Goal: Information Seeking & Learning: Learn about a topic

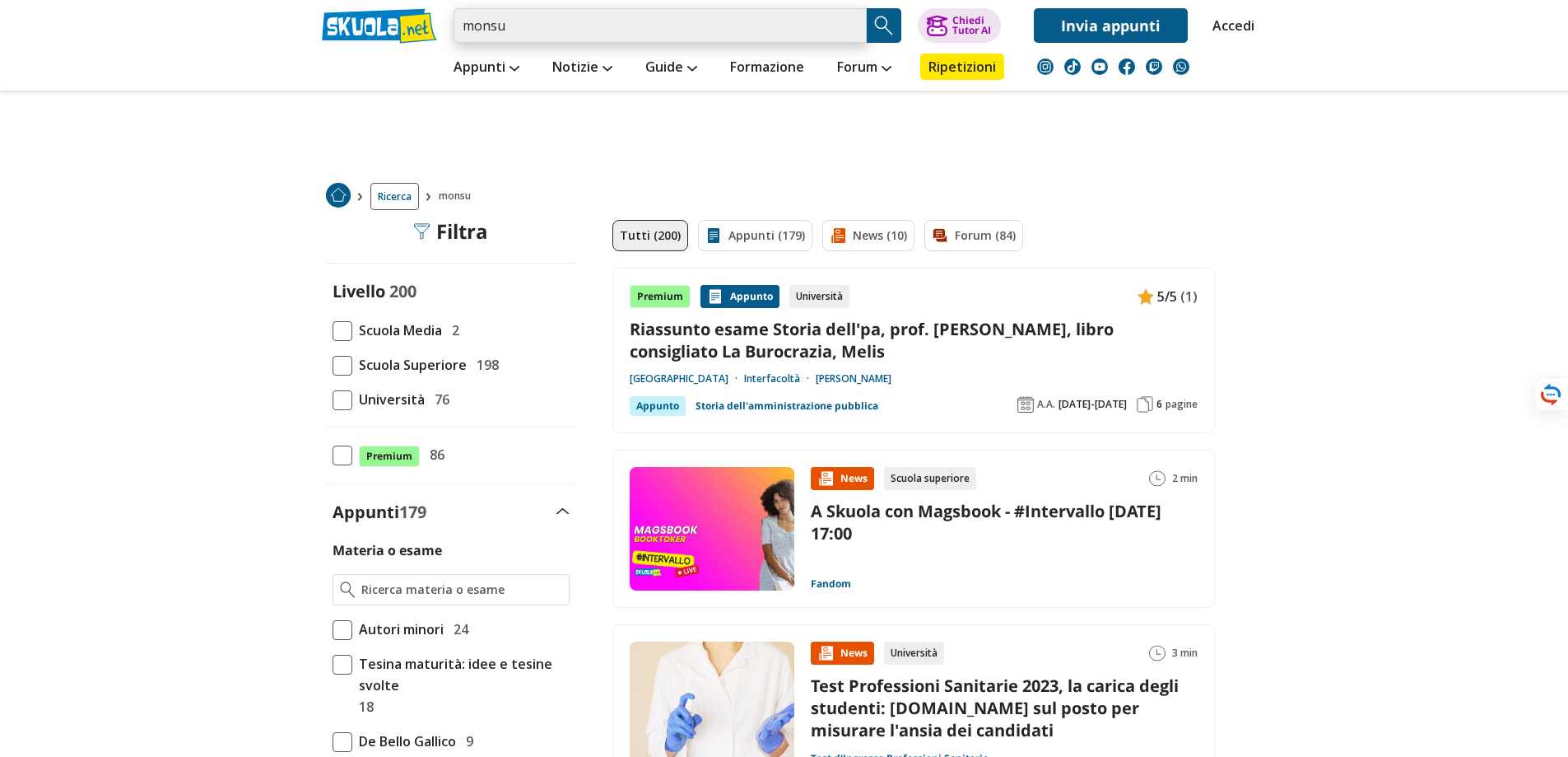
drag, startPoint x: 544, startPoint y: 25, endPoint x: 408, endPoint y: 28, distance: 136.0
click at [408, 28] on div "monsu Trova un tutor esperto su questo argomento Chiedi Tutor AI Invia appunti" at bounding box center [784, 21] width 950 height 43
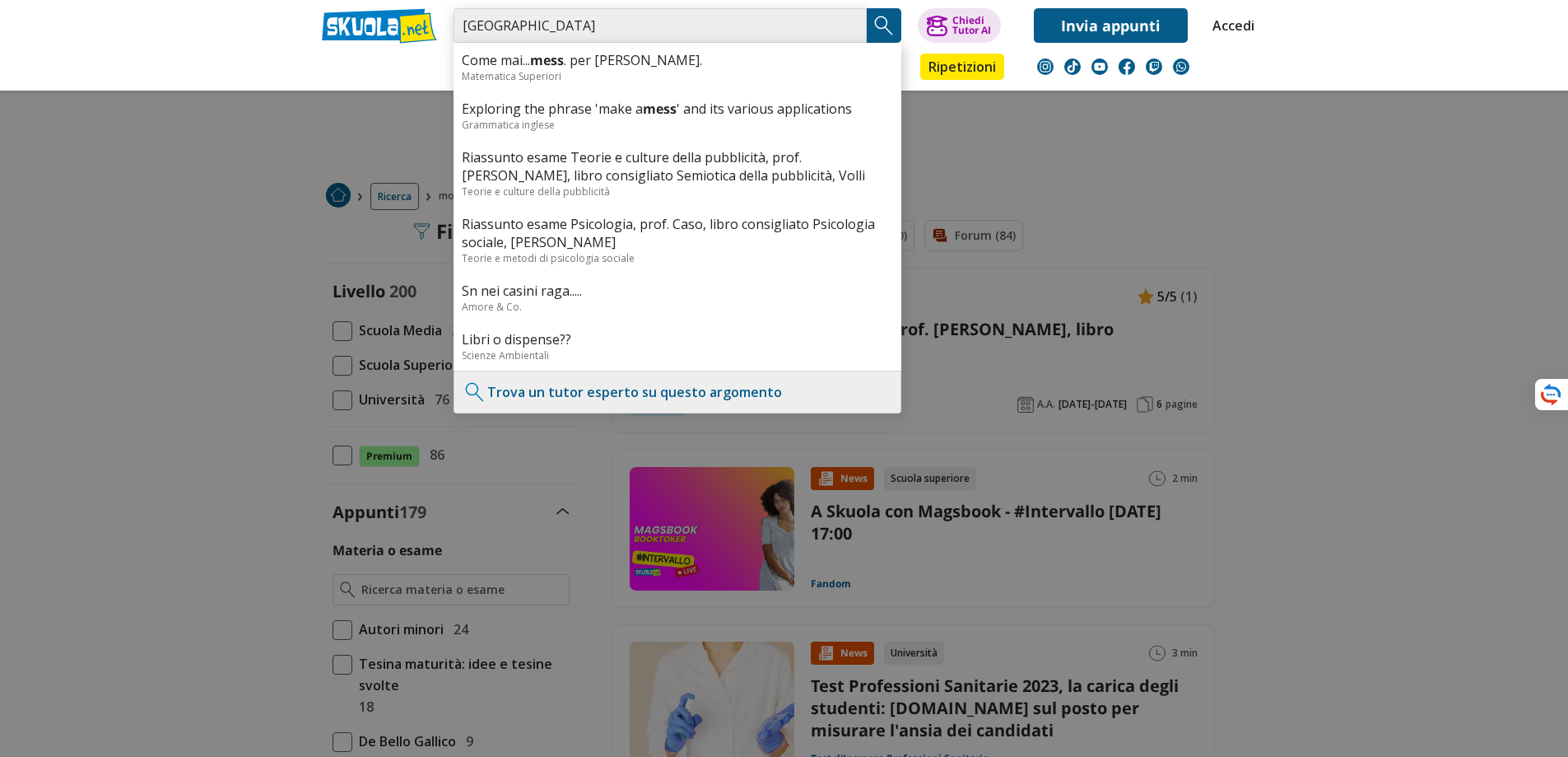
type input "[GEOGRAPHIC_DATA]"
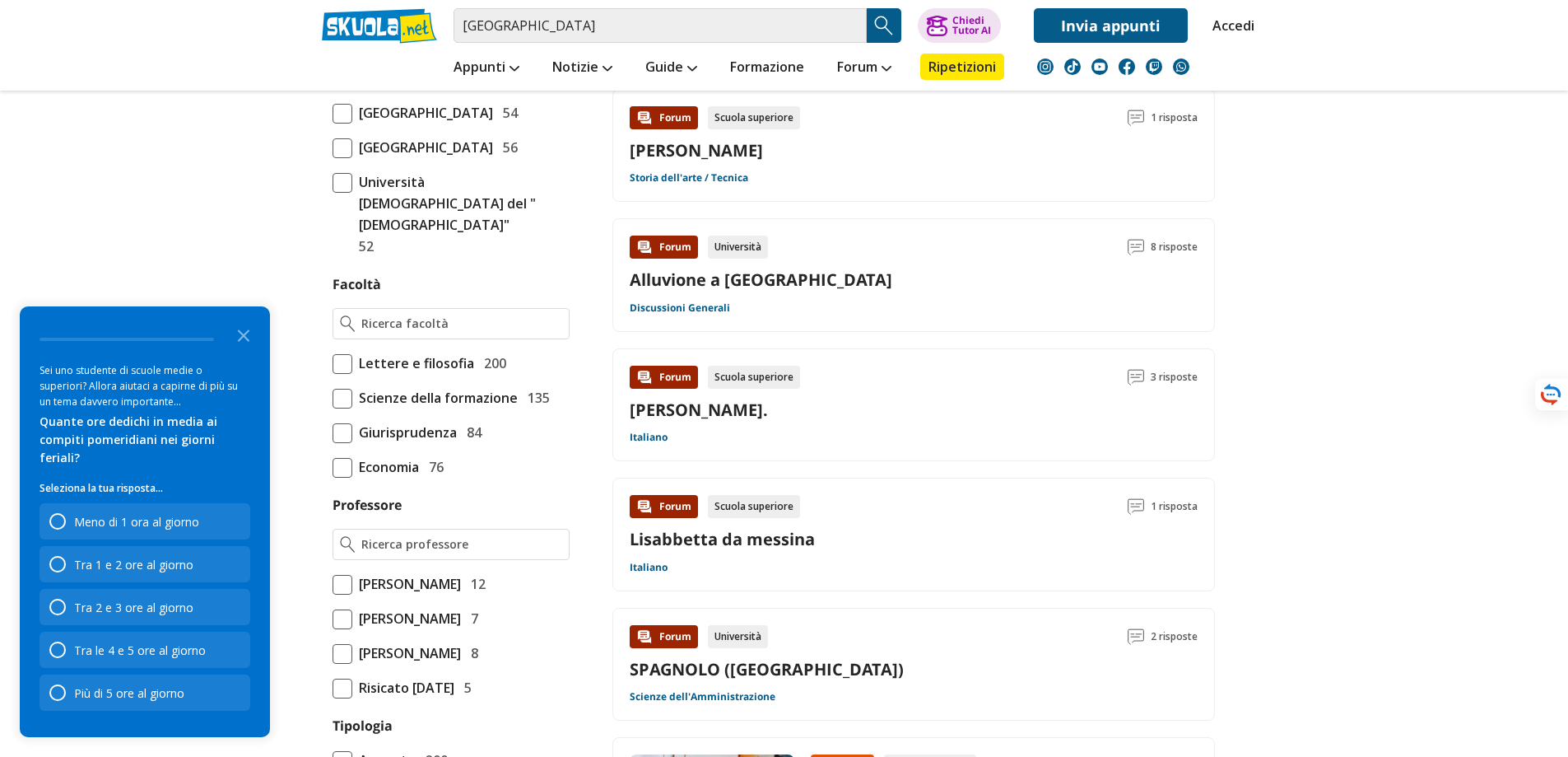
scroll to position [824, 0]
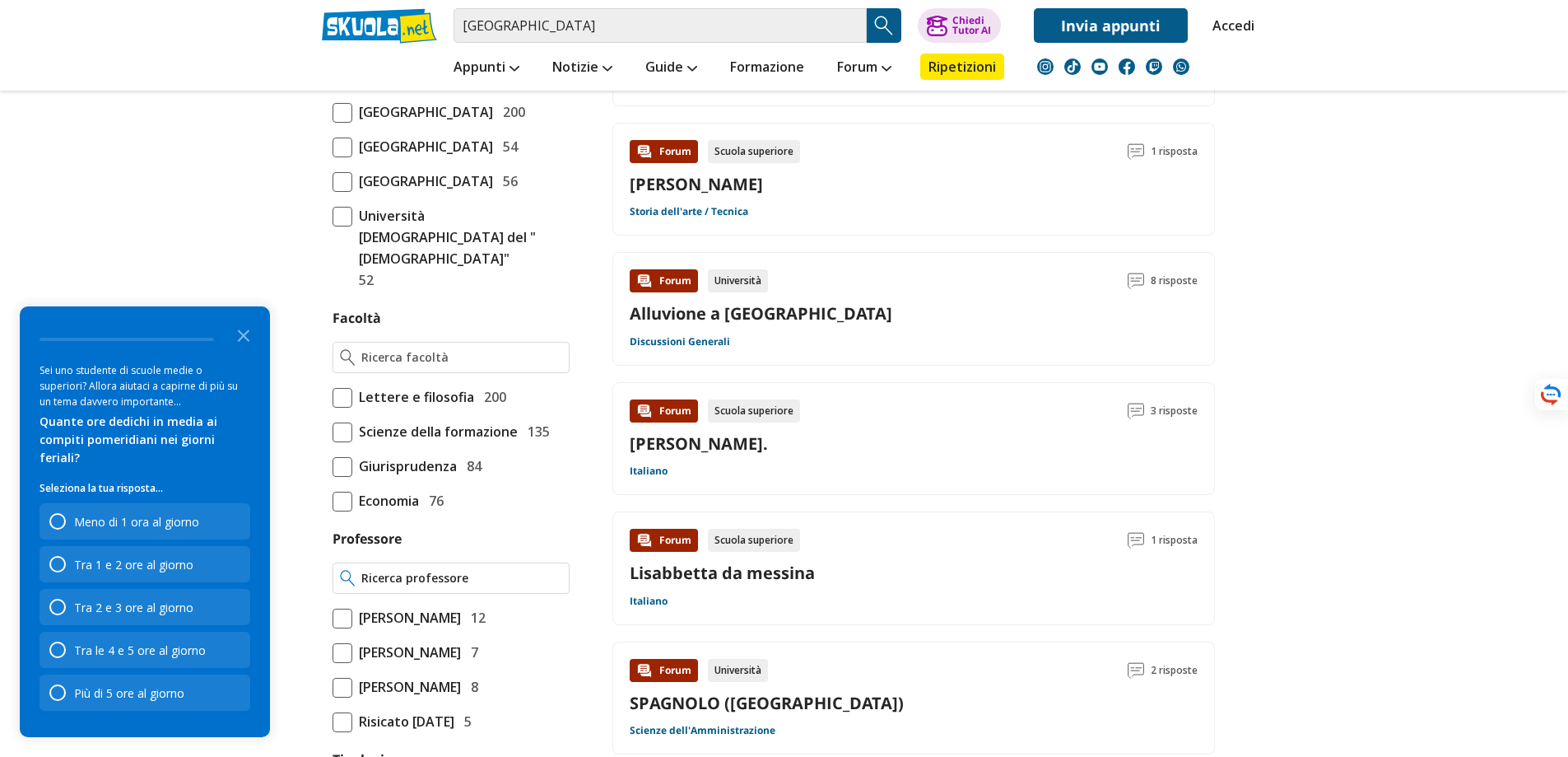
click at [429, 587] on input "Professore" at bounding box center [461, 578] width 200 height 17
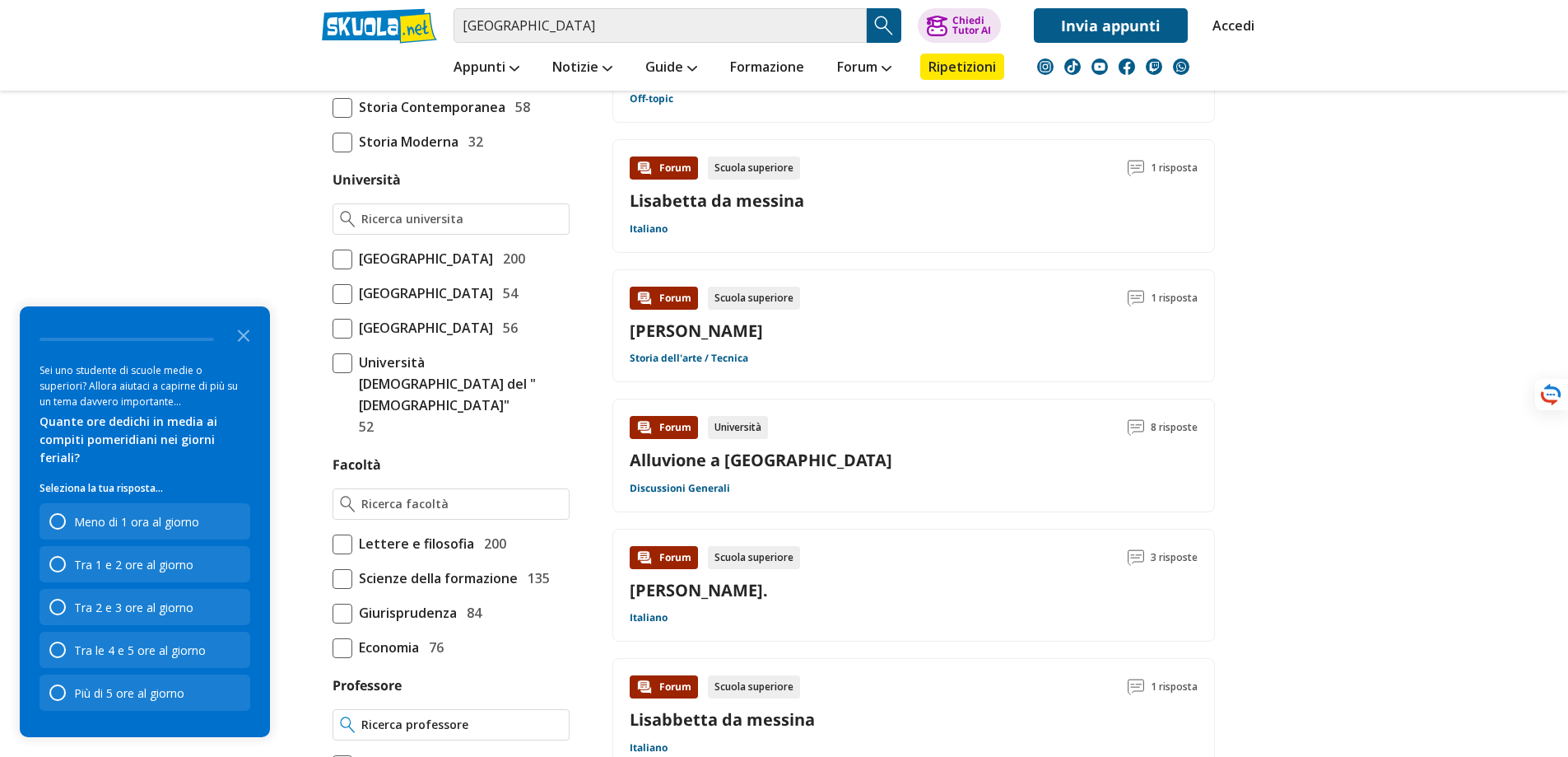
scroll to position [659, 0]
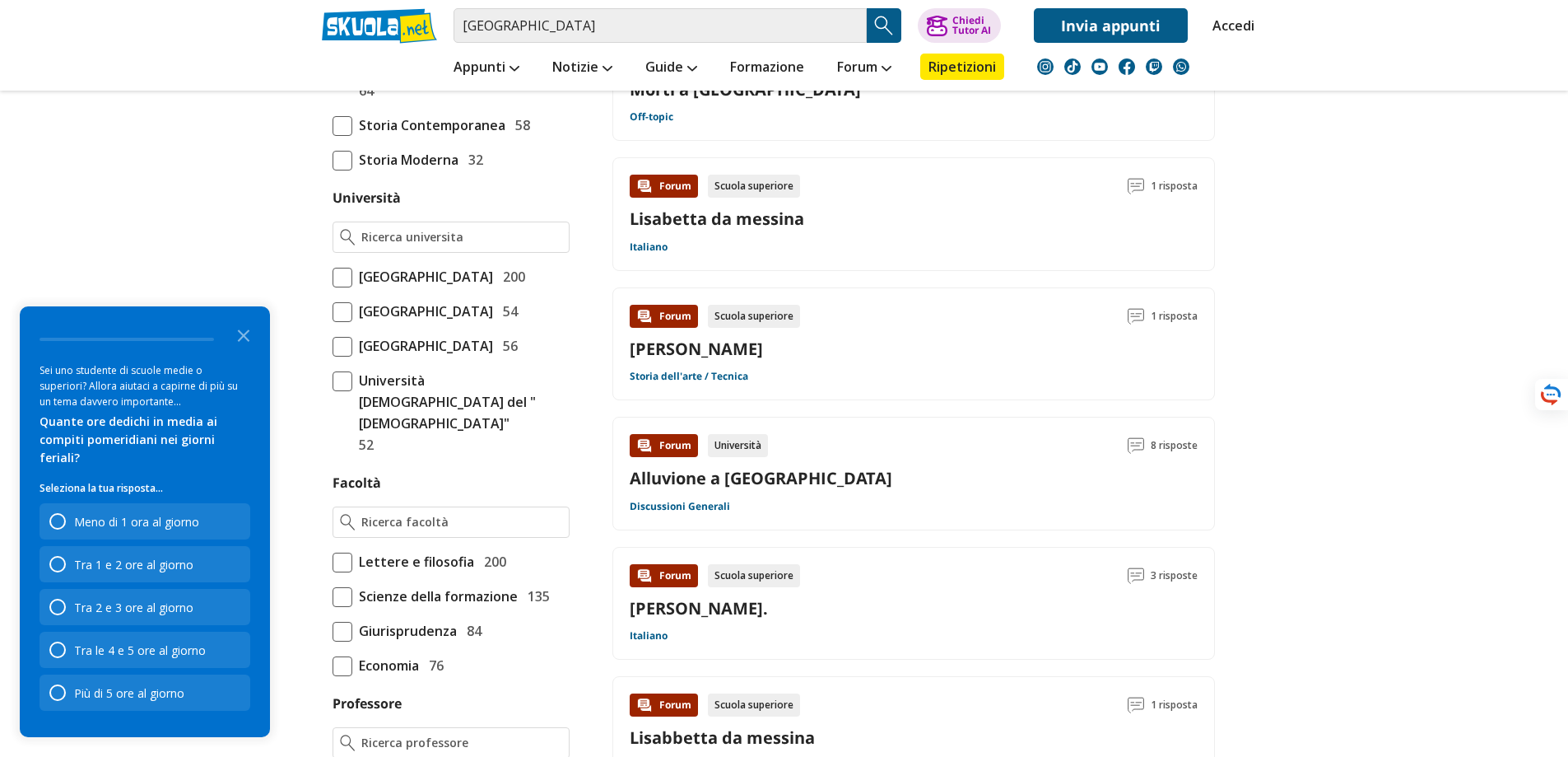
click at [493, 279] on span "Università degli Studi di Messina" at bounding box center [423, 277] width 141 height 21
click at [332, 277] on input "Università degli Studi di Messina 200" at bounding box center [332, 277] width 0 height 0
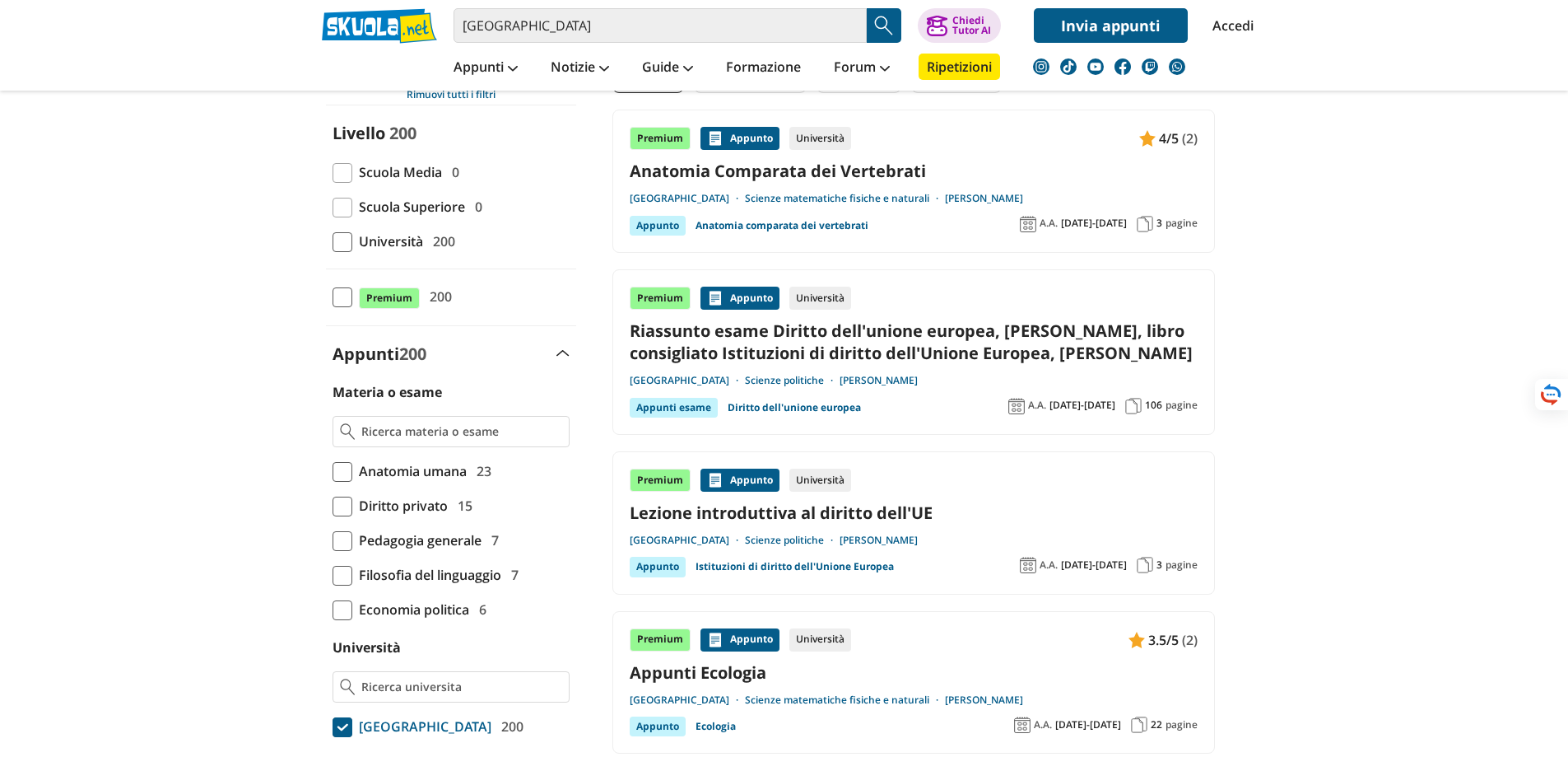
scroll to position [165, 0]
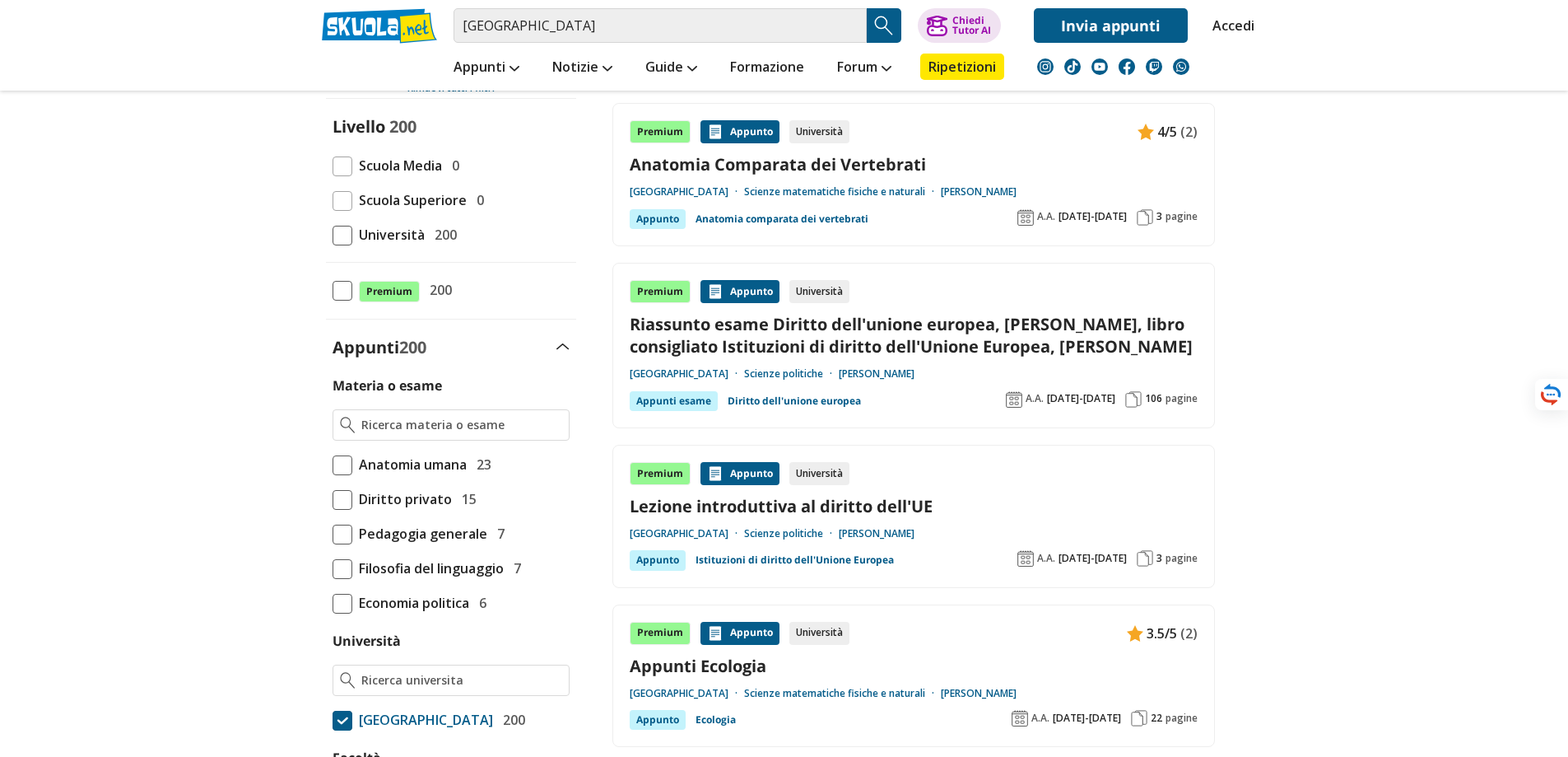
click at [566, 353] on div "Appunti 200" at bounding box center [452, 347] width 250 height 22
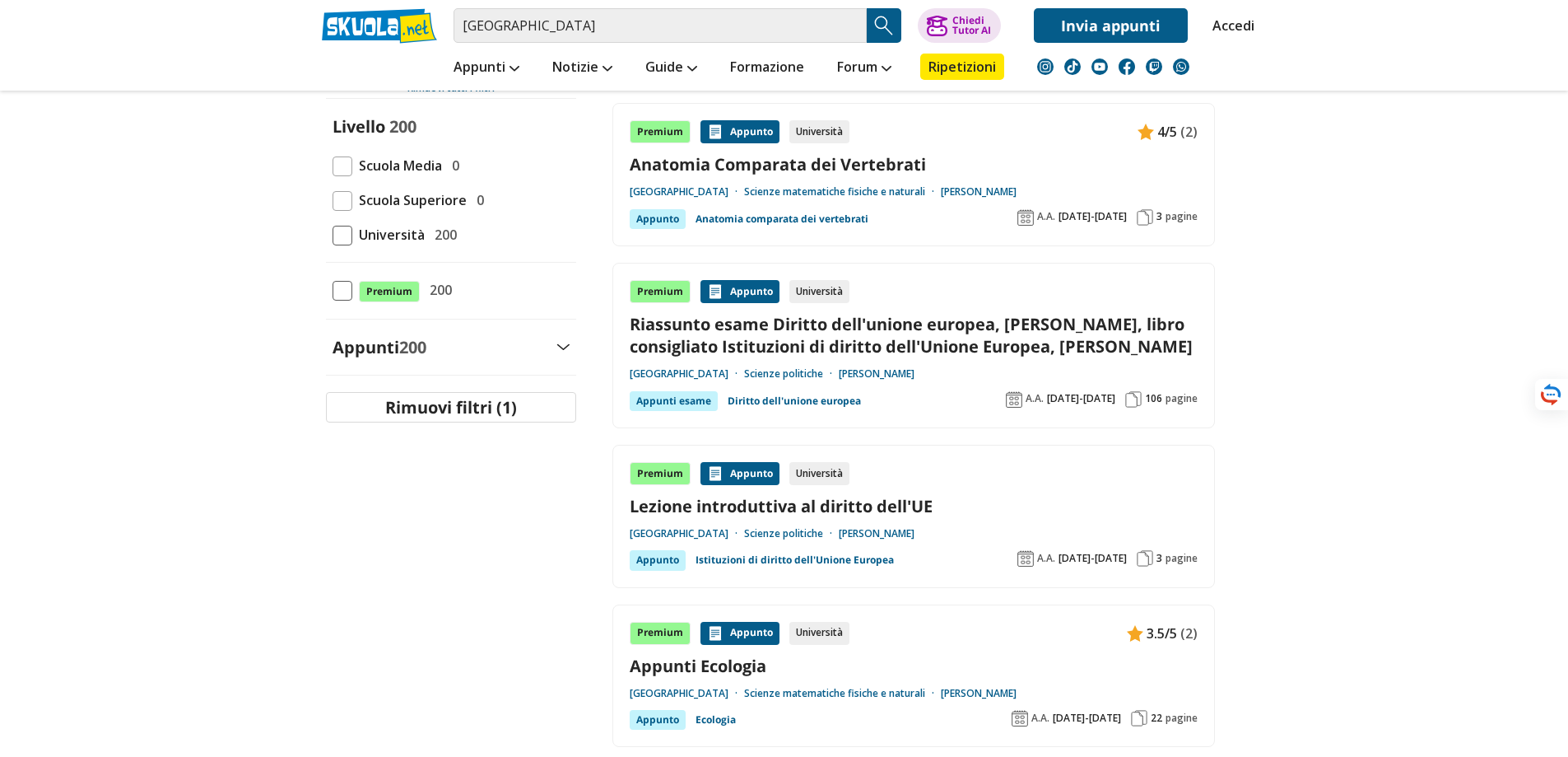
click at [566, 353] on div "Appunti 200" at bounding box center [452, 347] width 250 height 22
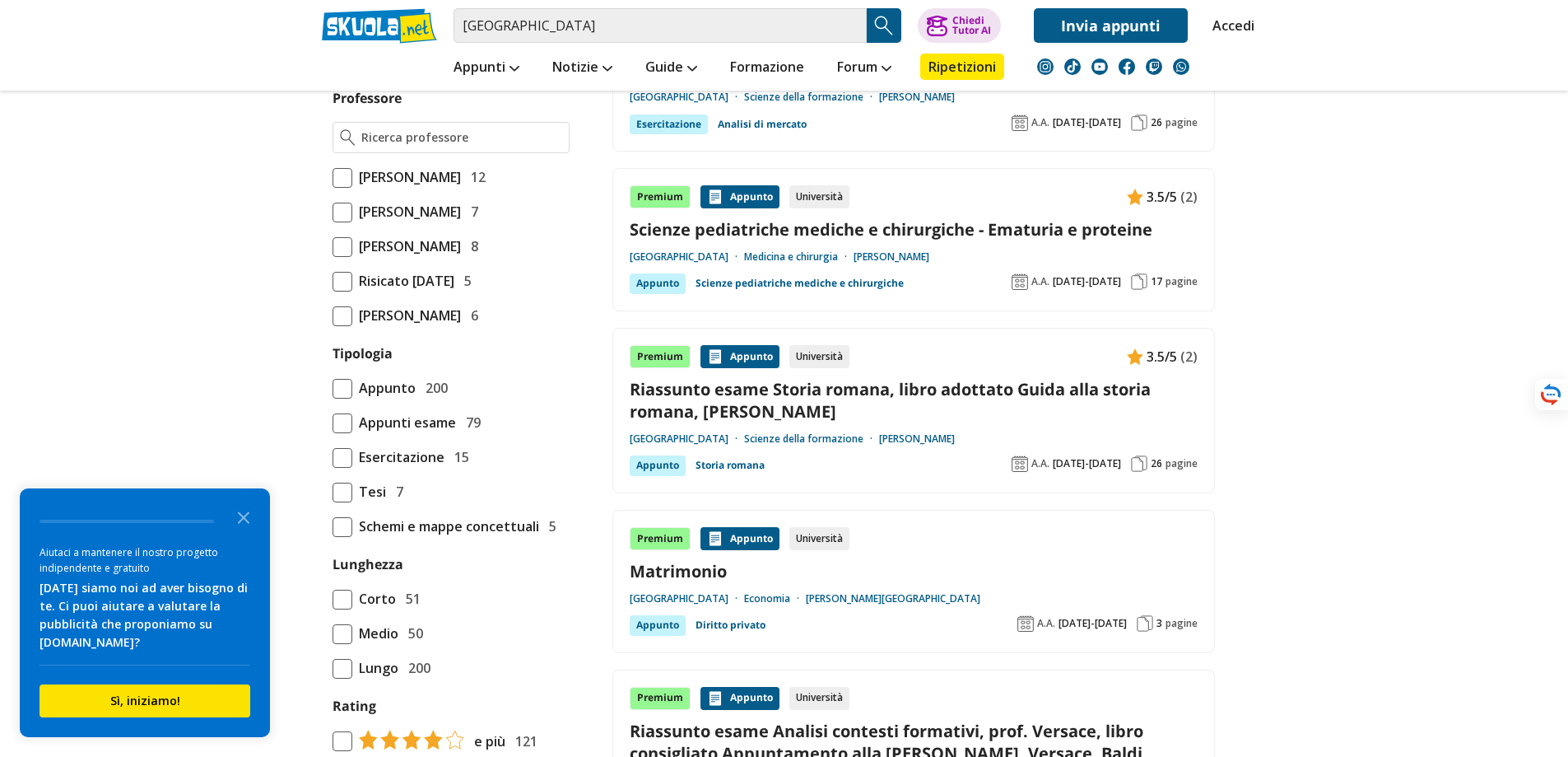
scroll to position [1235, 0]
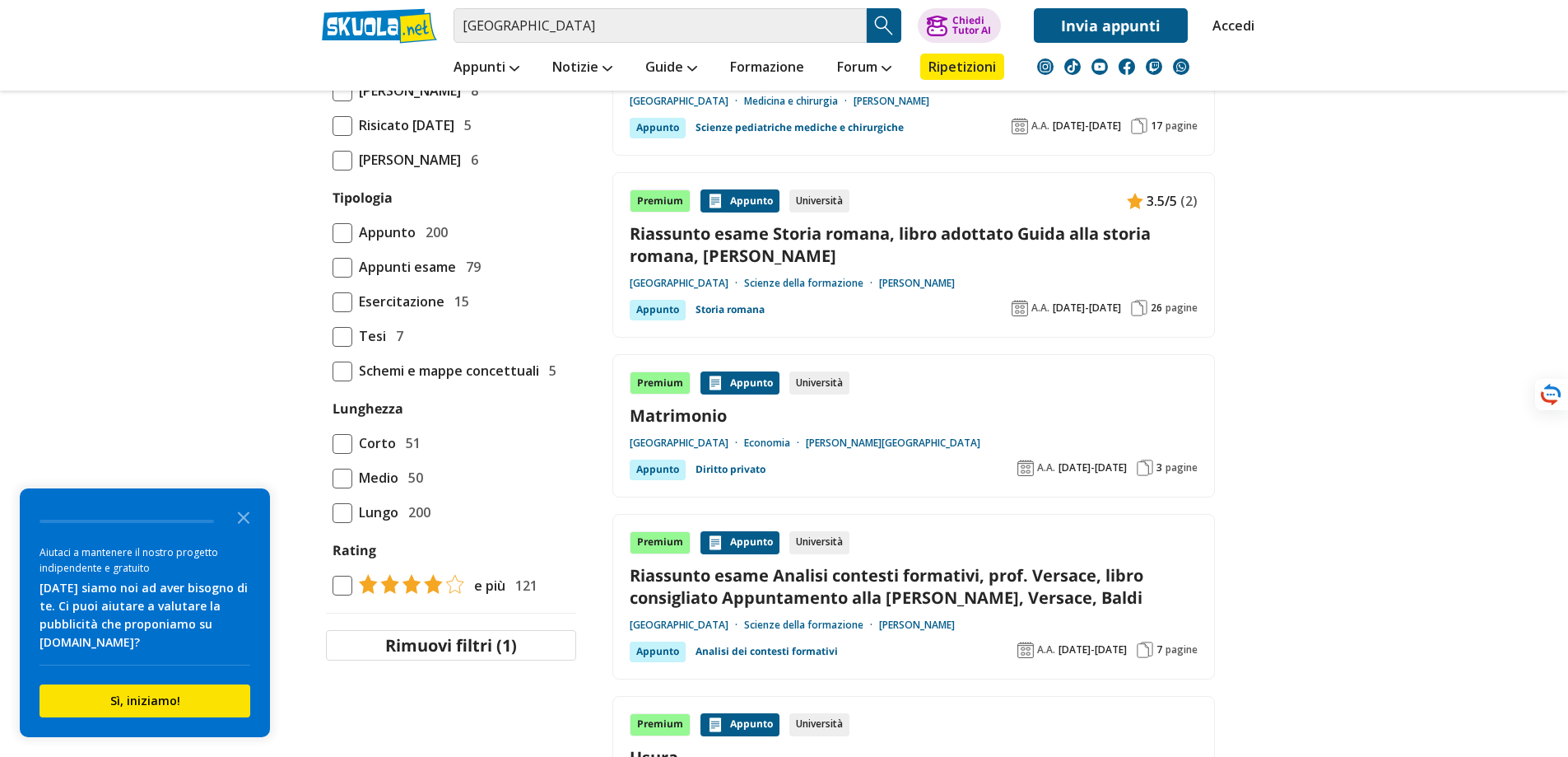
click at [341, 243] on span at bounding box center [342, 233] width 19 height 19
click at [332, 232] on input "Appunto 200" at bounding box center [332, 232] width 0 height 0
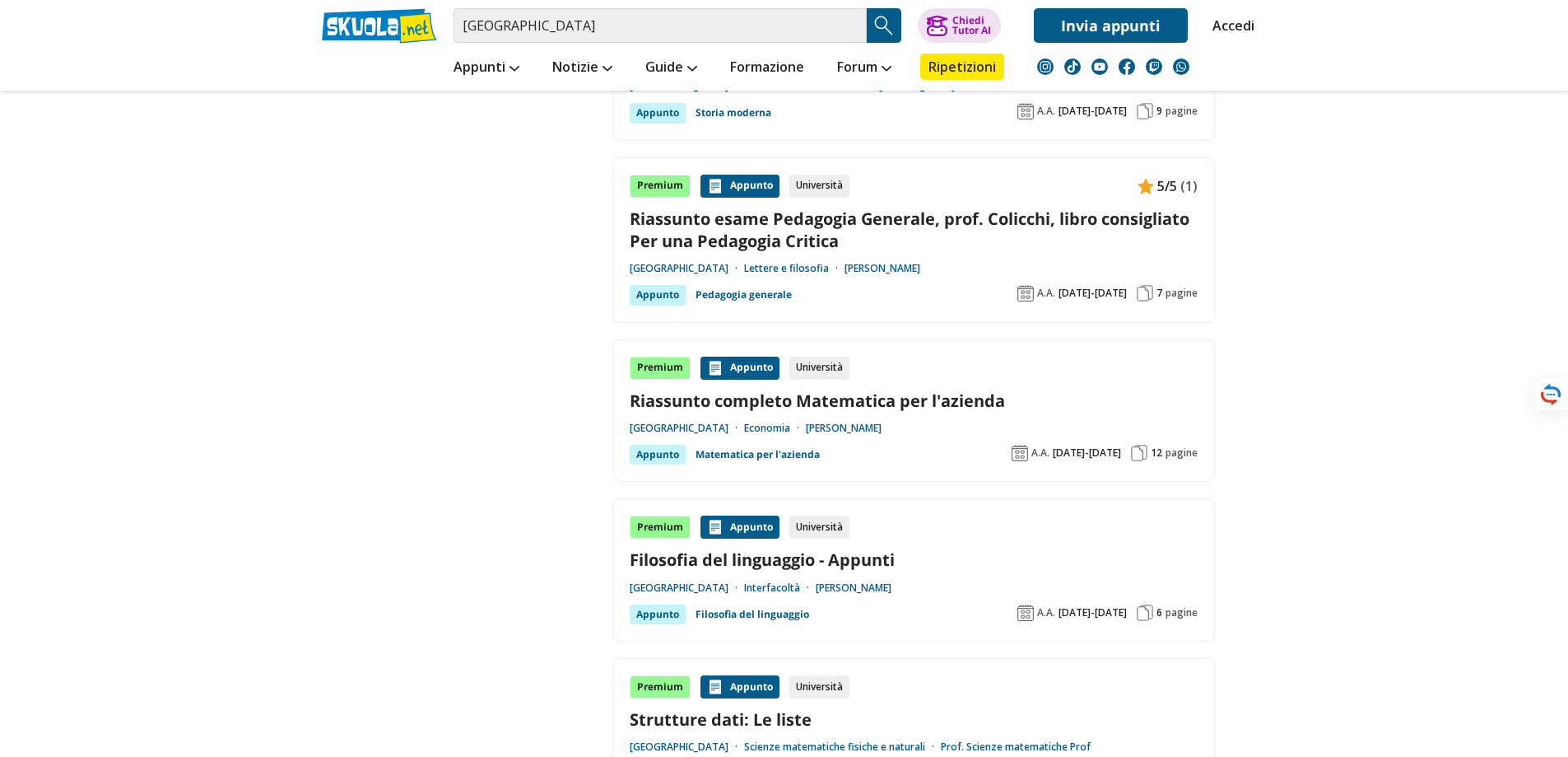
scroll to position [3024, 0]
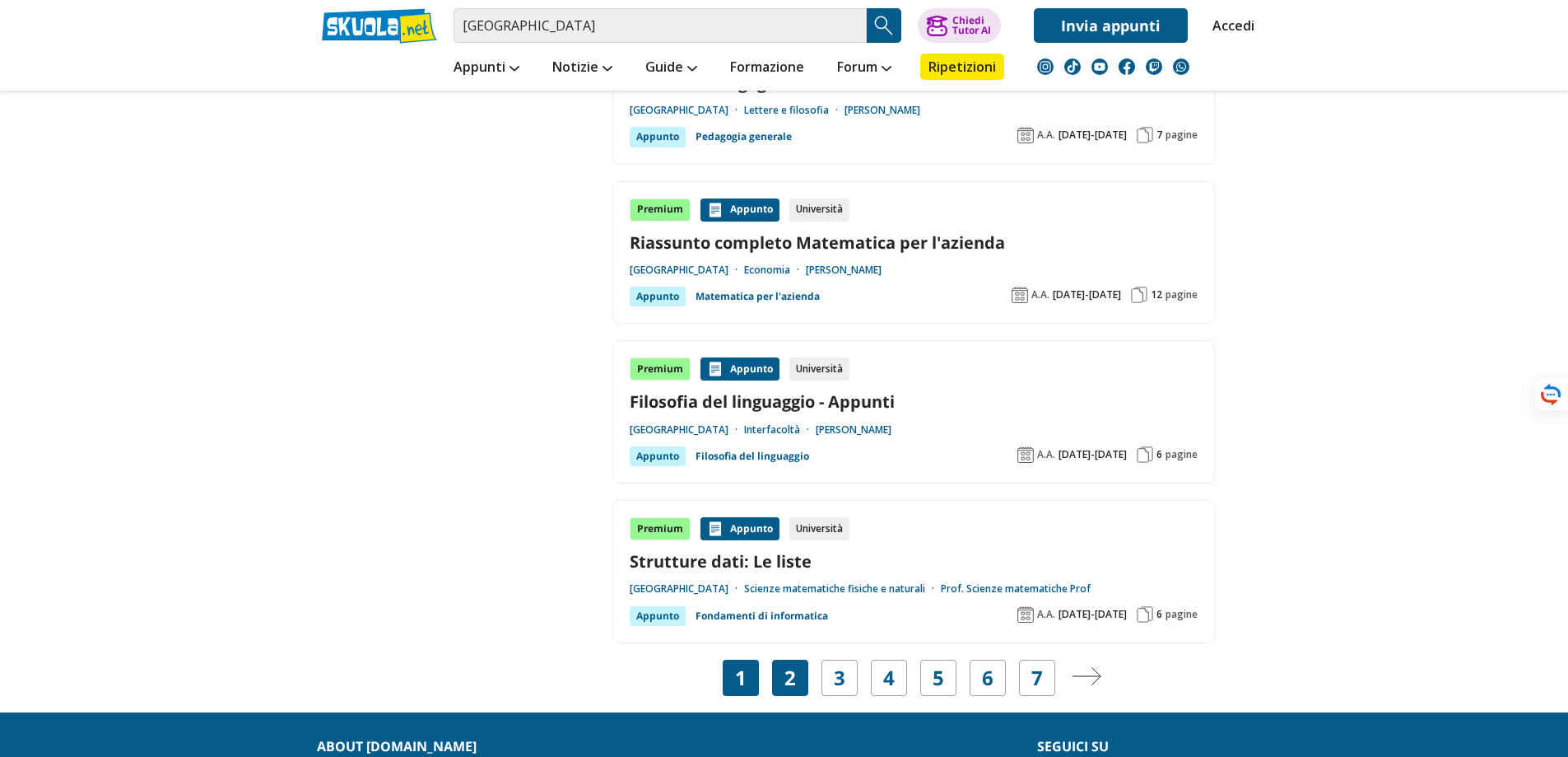
click at [785, 666] on link "2" at bounding box center [790, 678] width 11 height 23
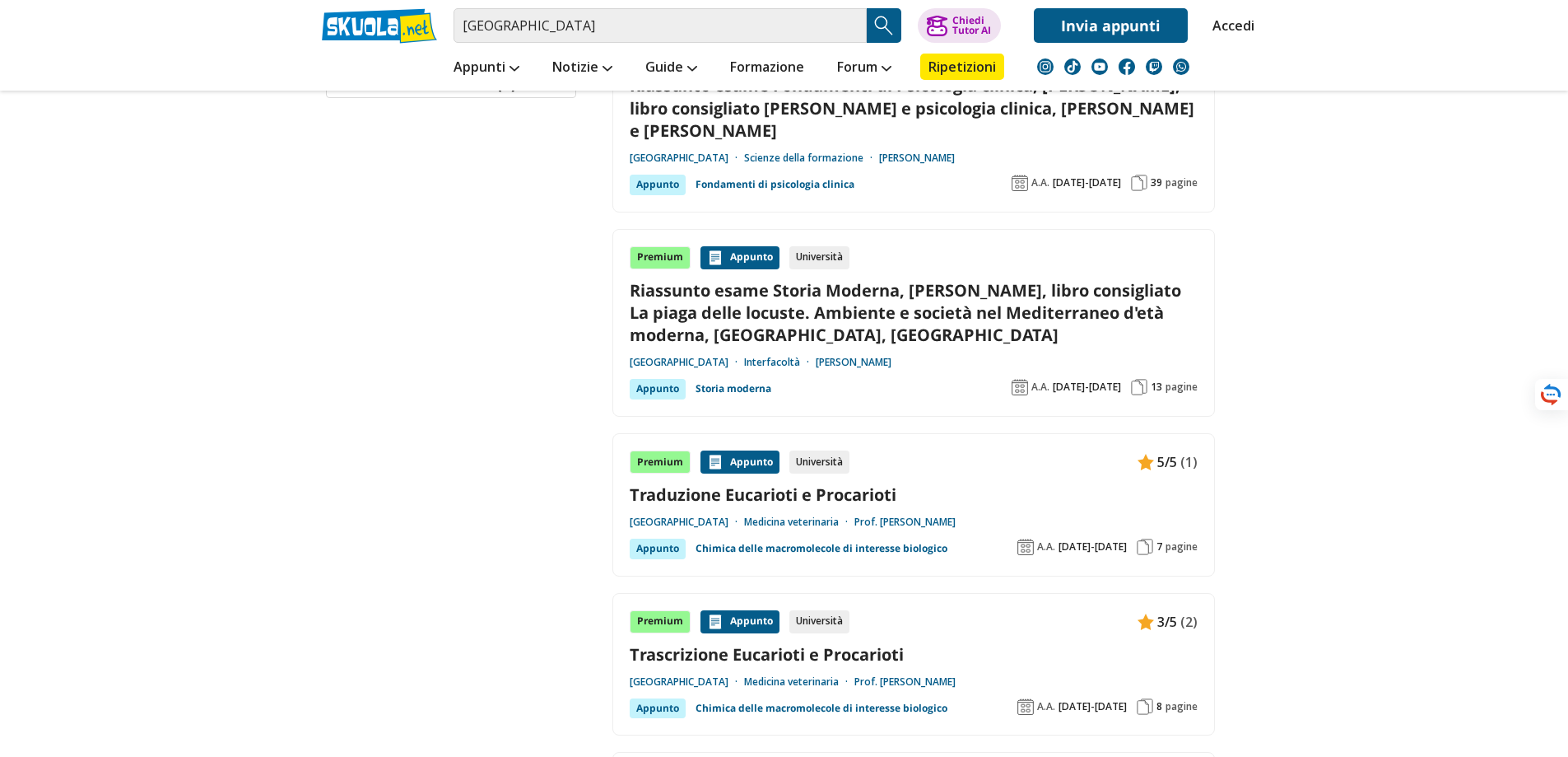
scroll to position [1870, 0]
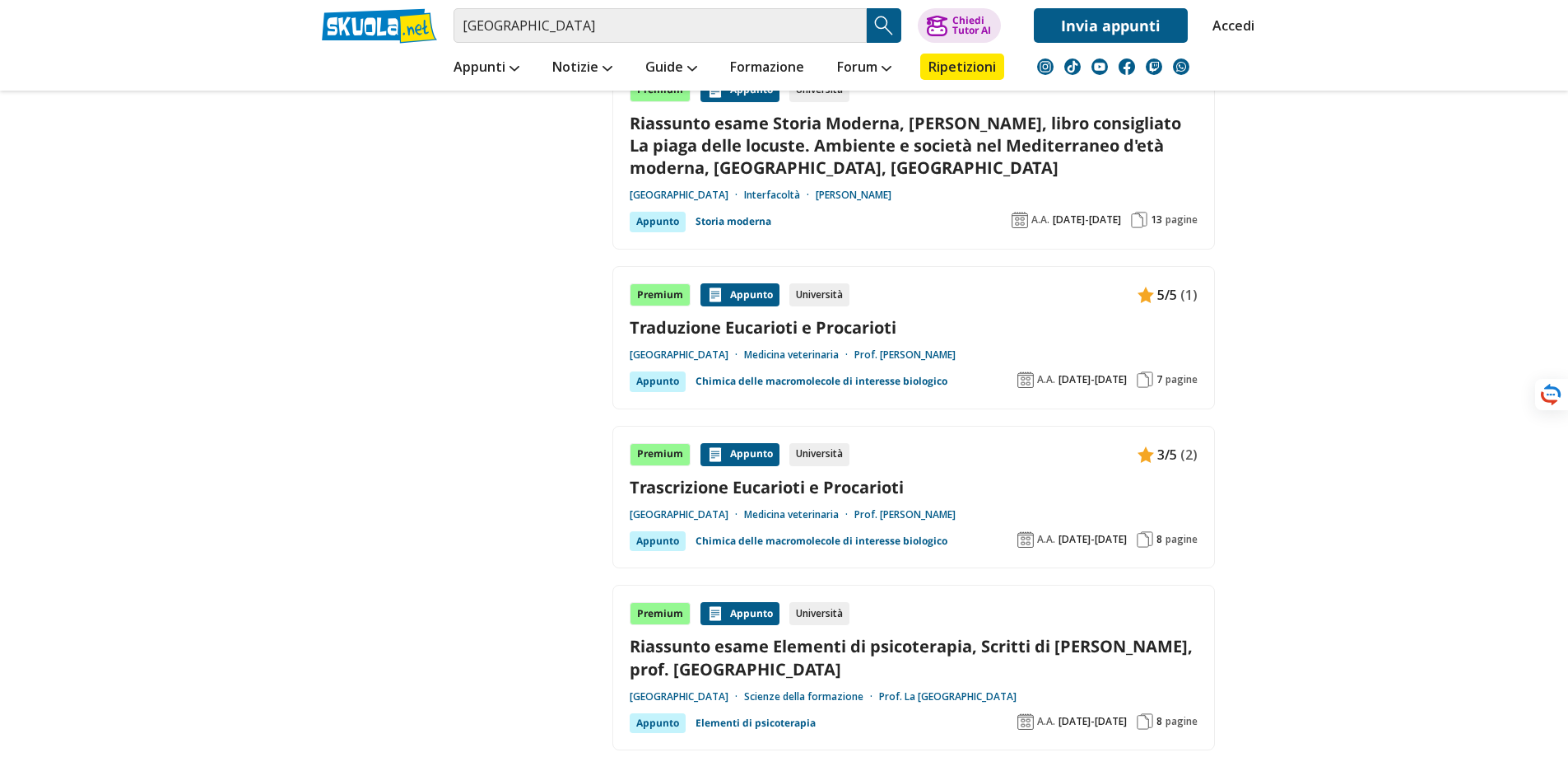
click at [762, 283] on div "Appunto" at bounding box center [740, 295] width 79 height 23
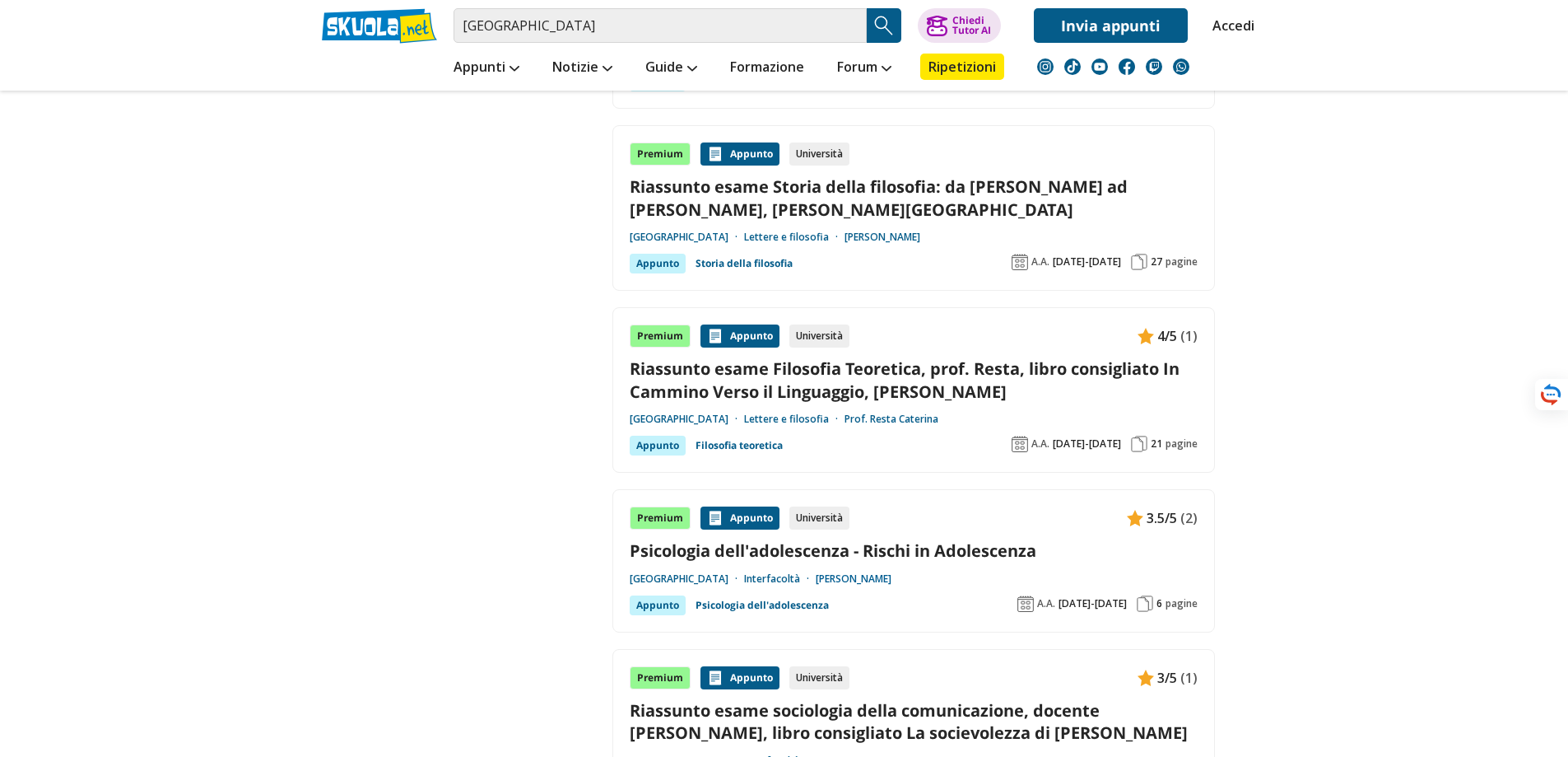
scroll to position [3106, 0]
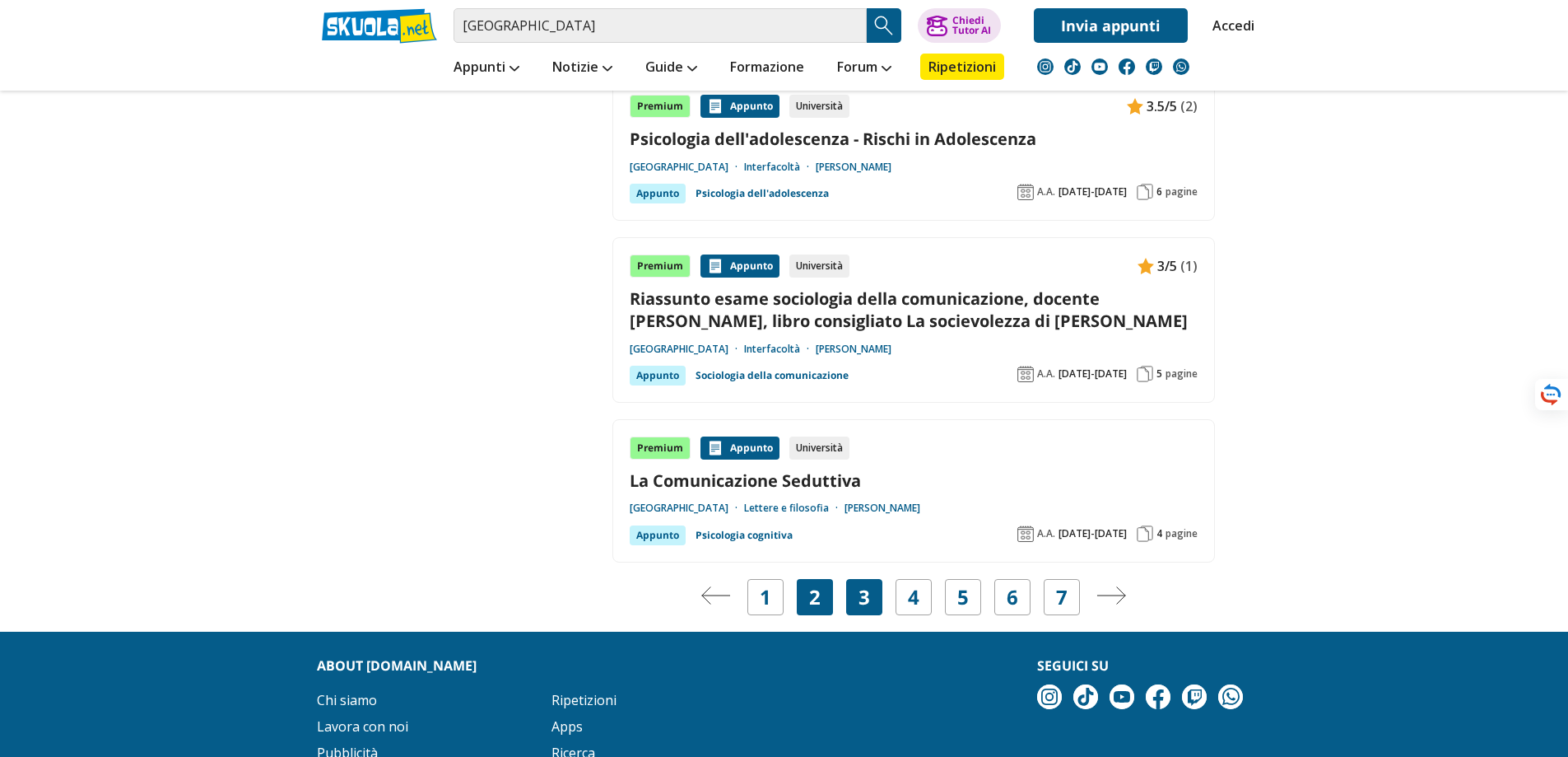
click at [882, 579] on div "3" at bounding box center [864, 596] width 36 height 36
click at [862, 586] on link "3" at bounding box center [864, 597] width 11 height 23
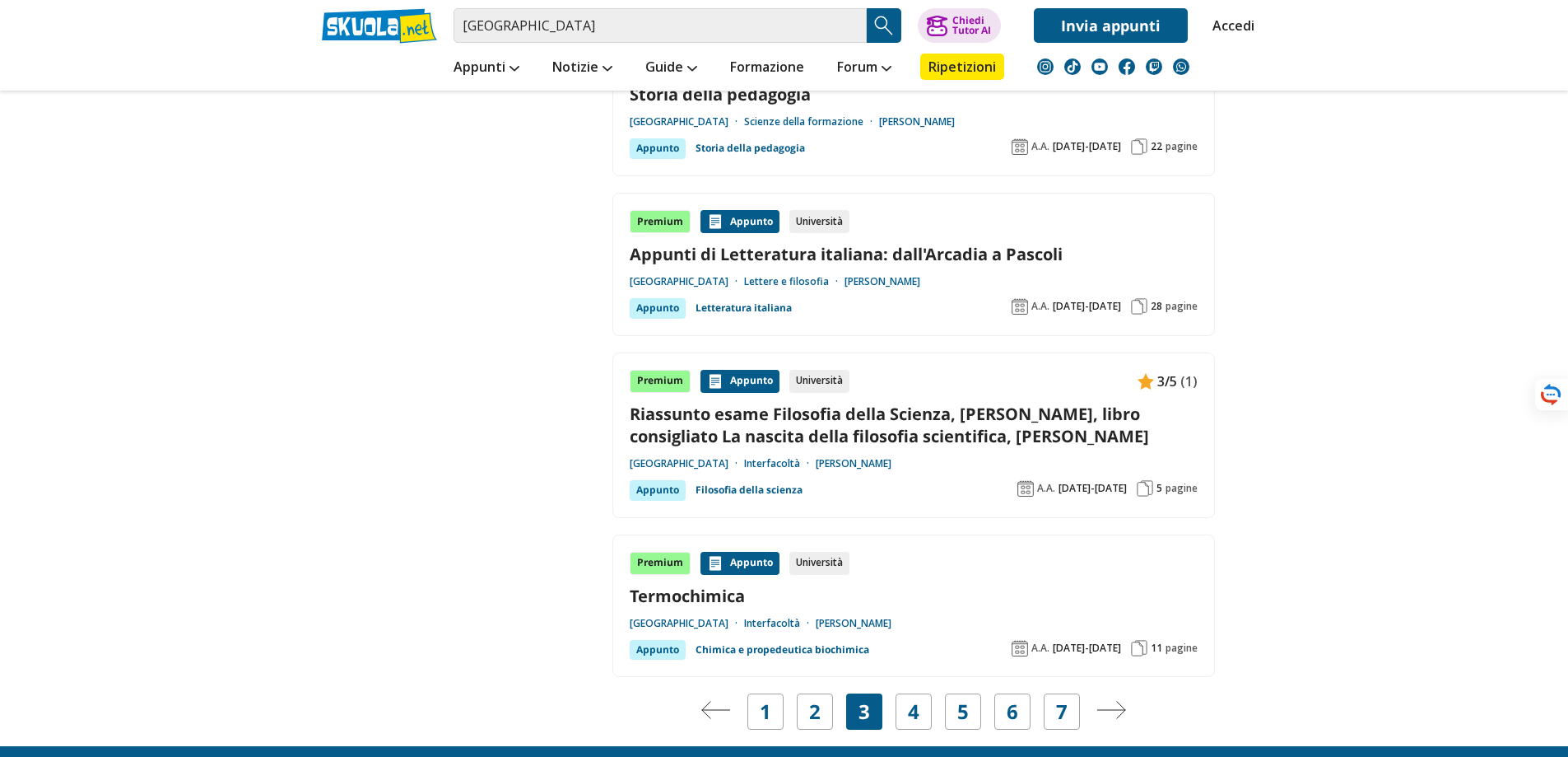
scroll to position [2956, 0]
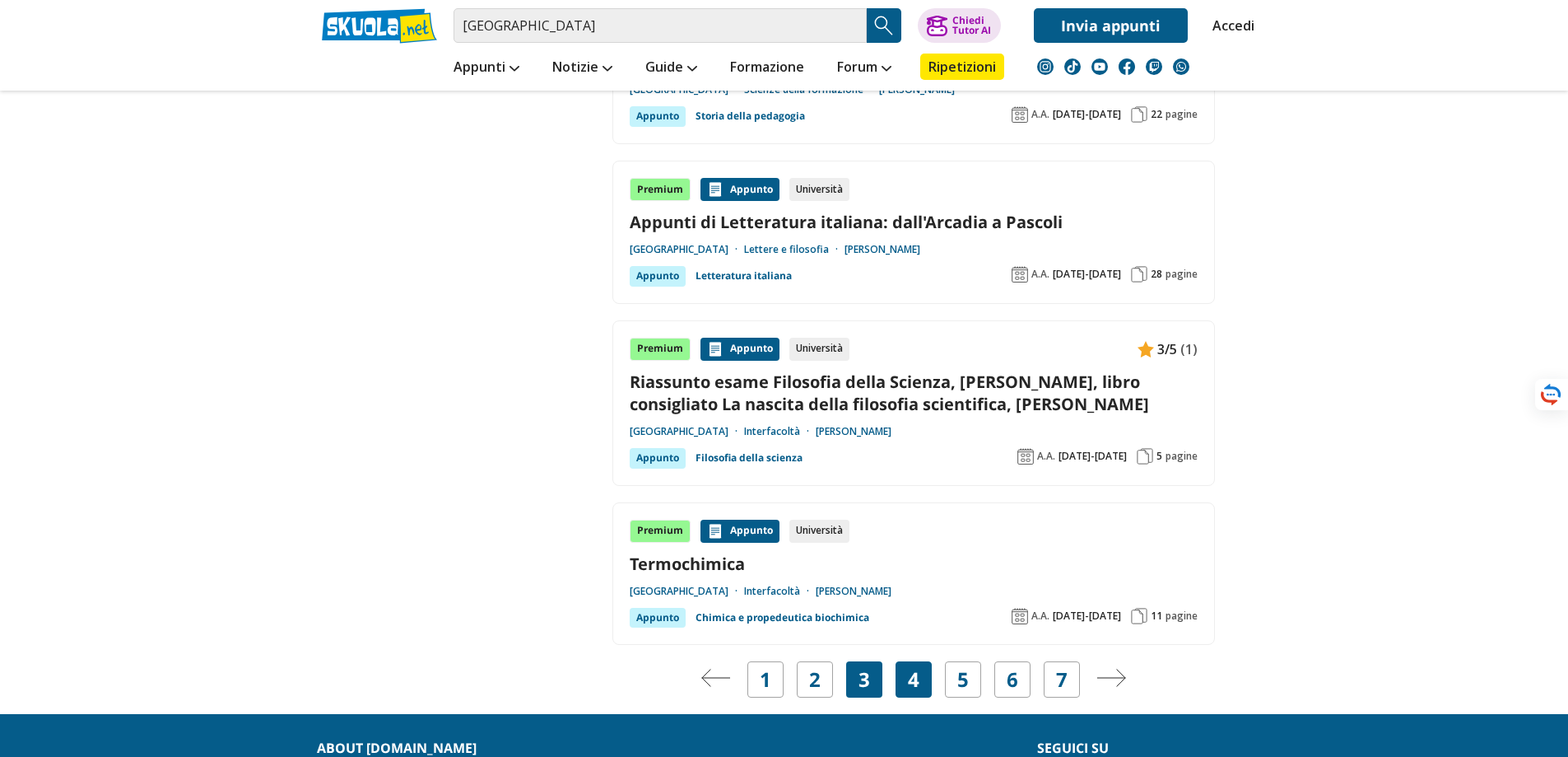
click at [908, 668] on link "4" at bounding box center [914, 679] width 11 height 23
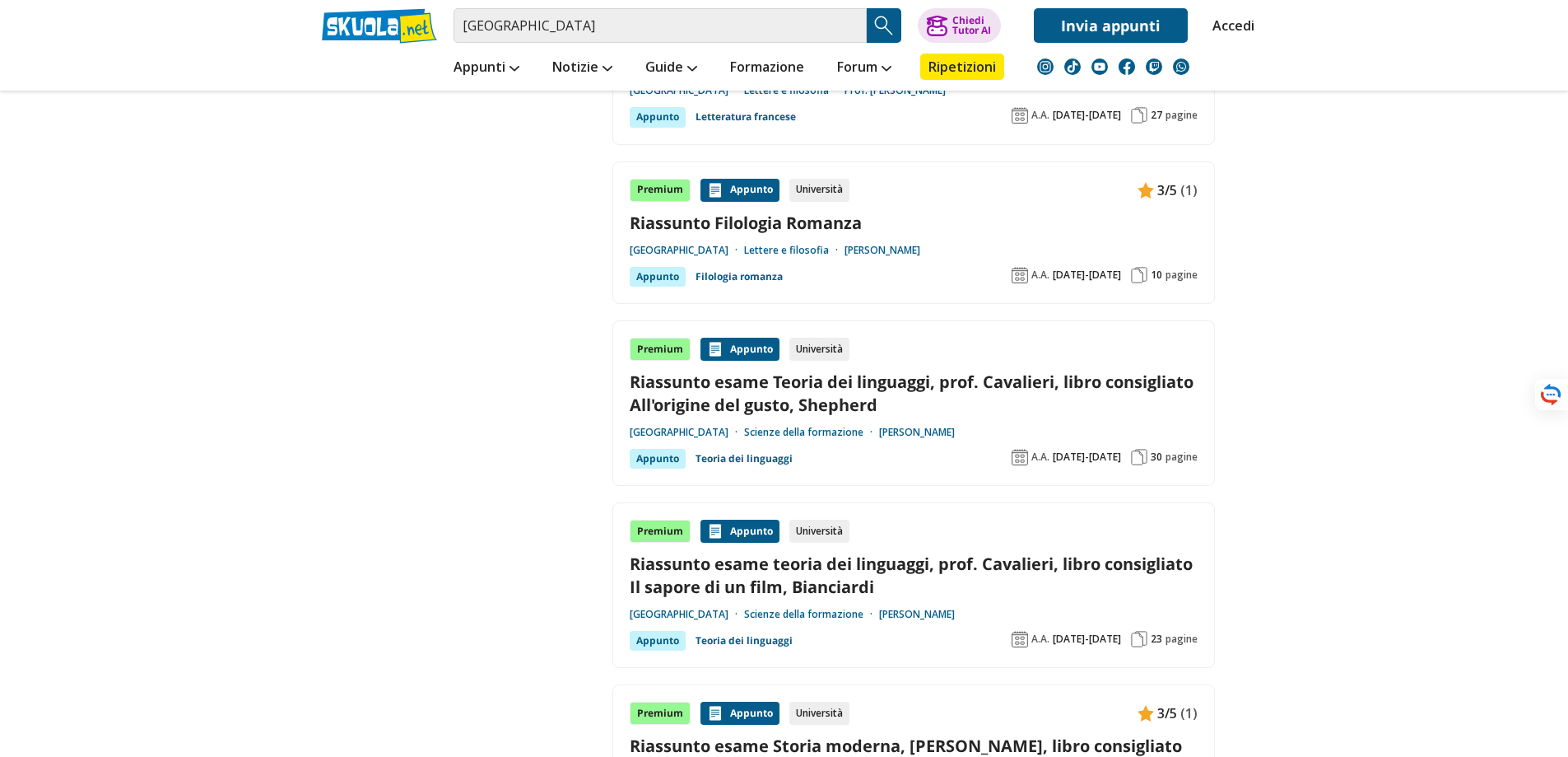
scroll to position [3130, 0]
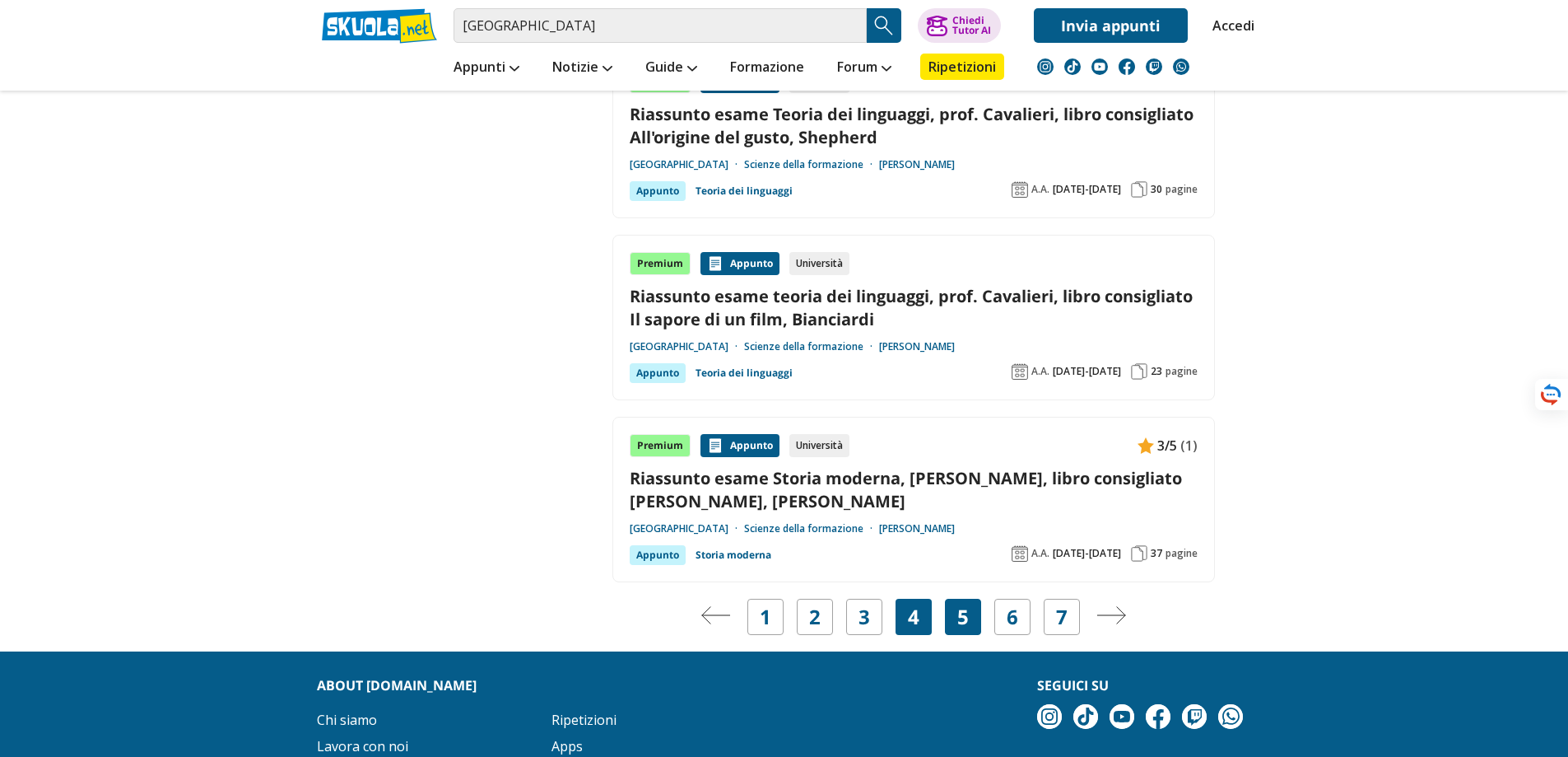
click at [973, 599] on div "5" at bounding box center [963, 617] width 36 height 36
click at [967, 605] on link "5" at bounding box center [963, 617] width 11 height 23
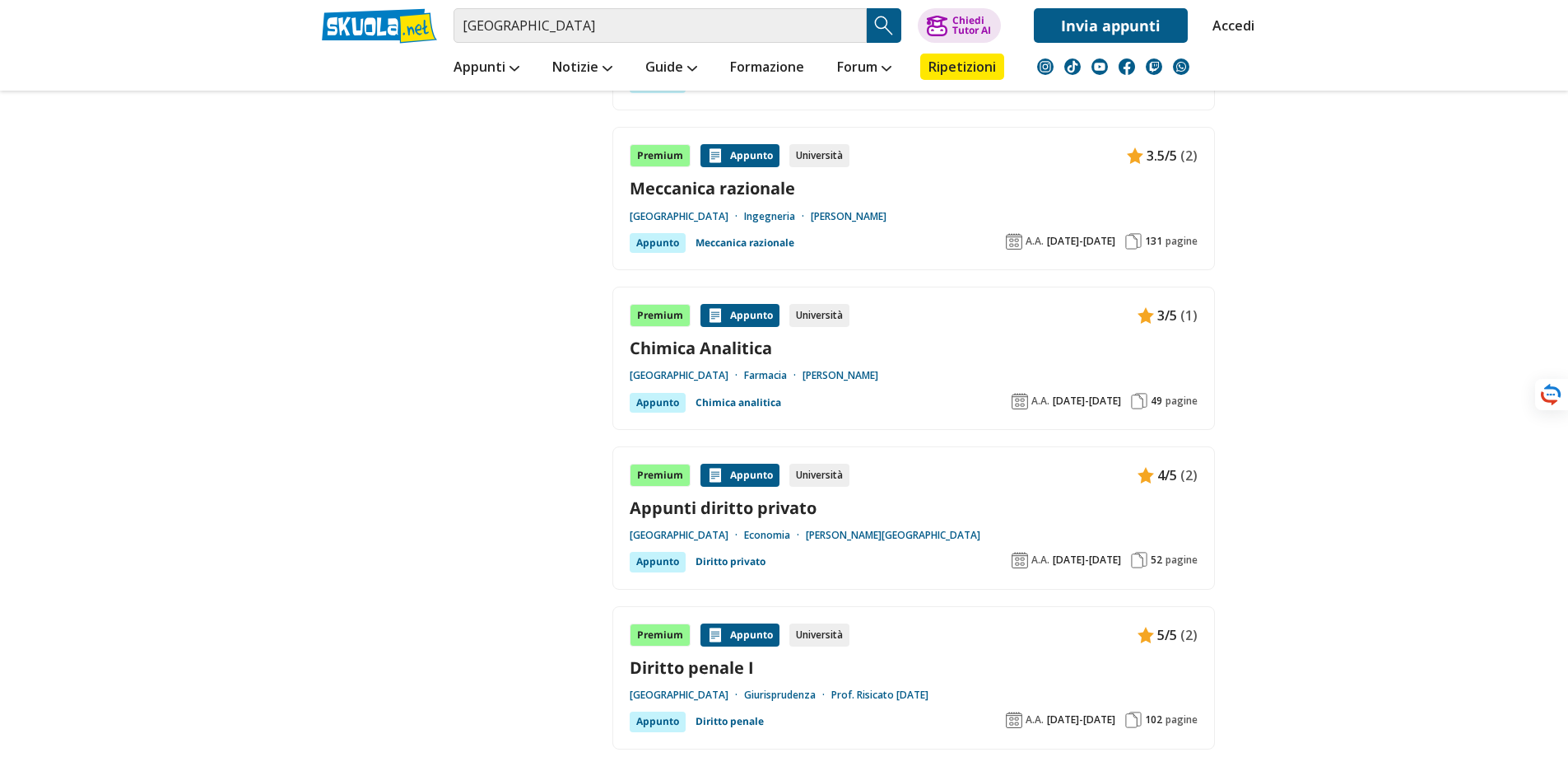
scroll to position [2177, 0]
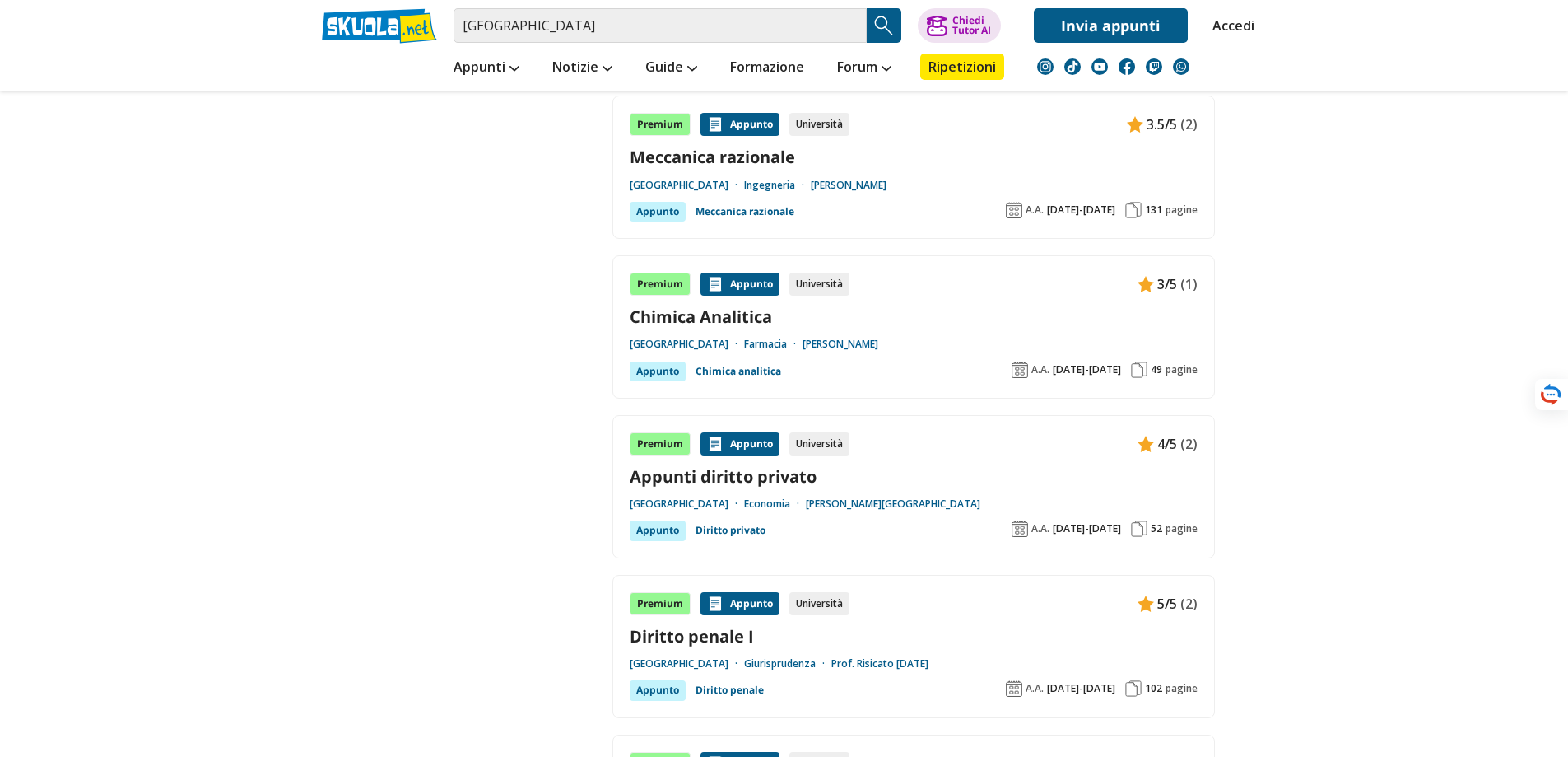
click at [878, 341] on link "Prof. Mondello Luigi" at bounding box center [840, 344] width 76 height 13
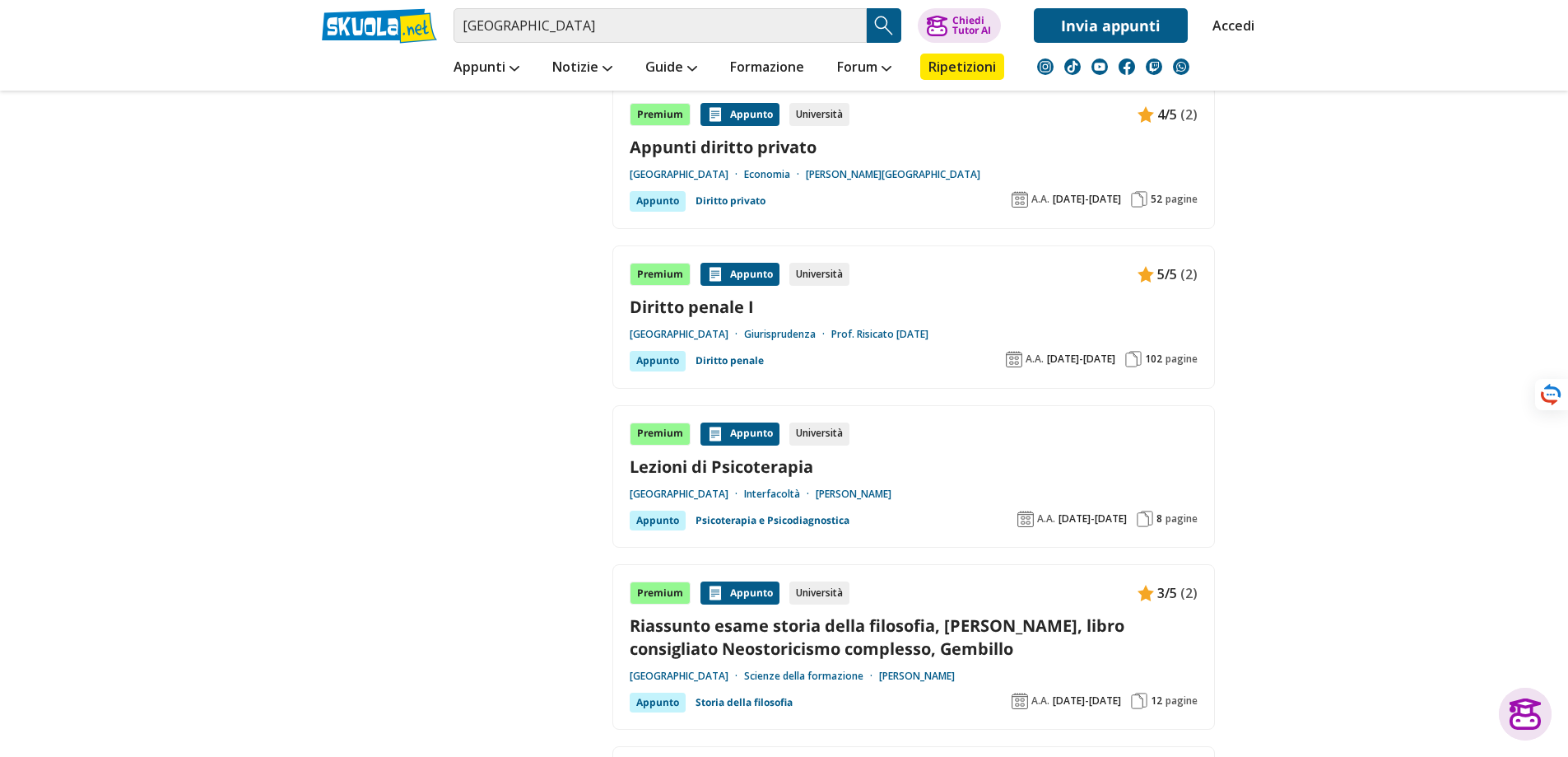
scroll to position [2919, 0]
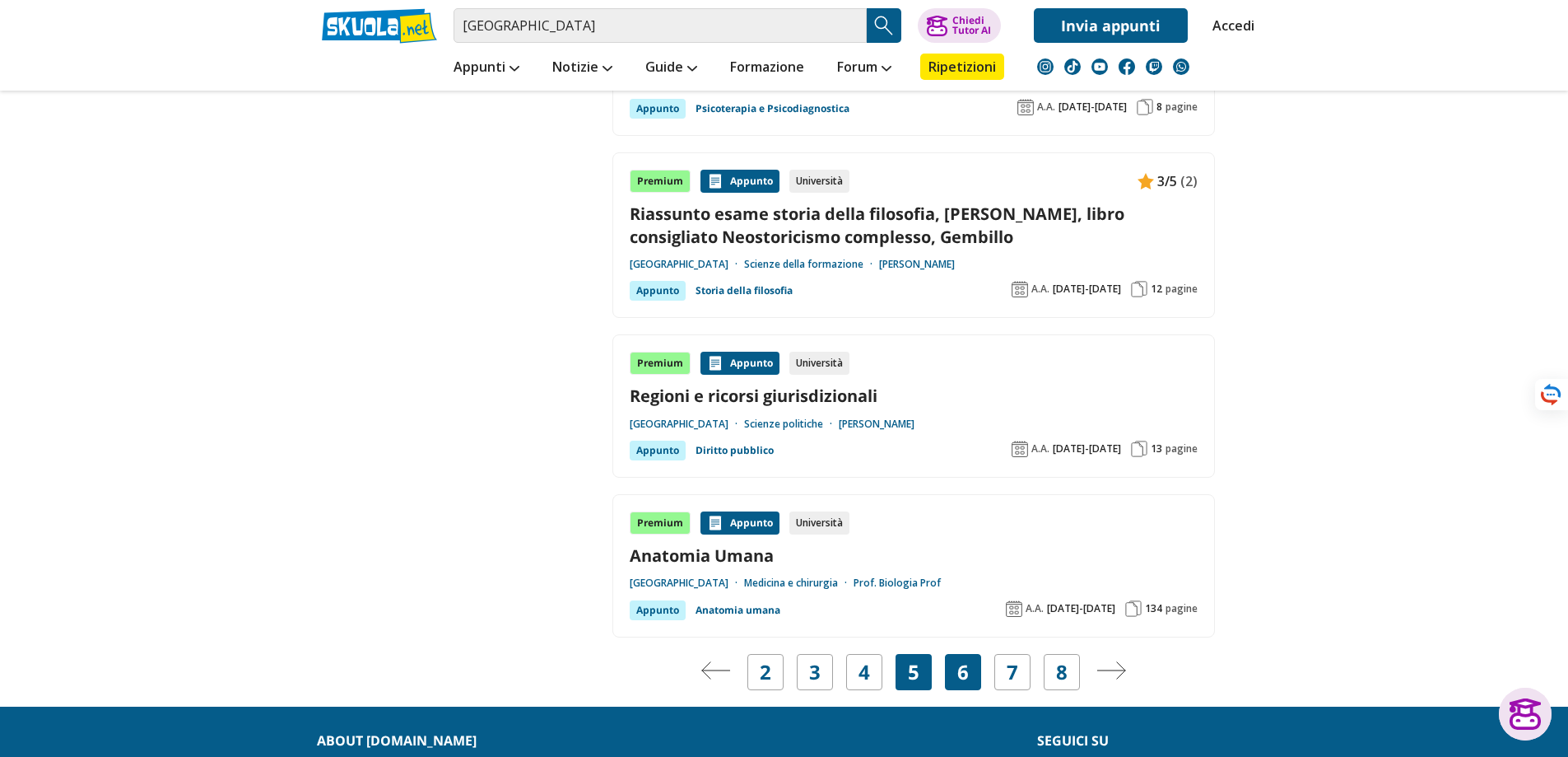
click at [961, 676] on link "6" at bounding box center [963, 672] width 11 height 23
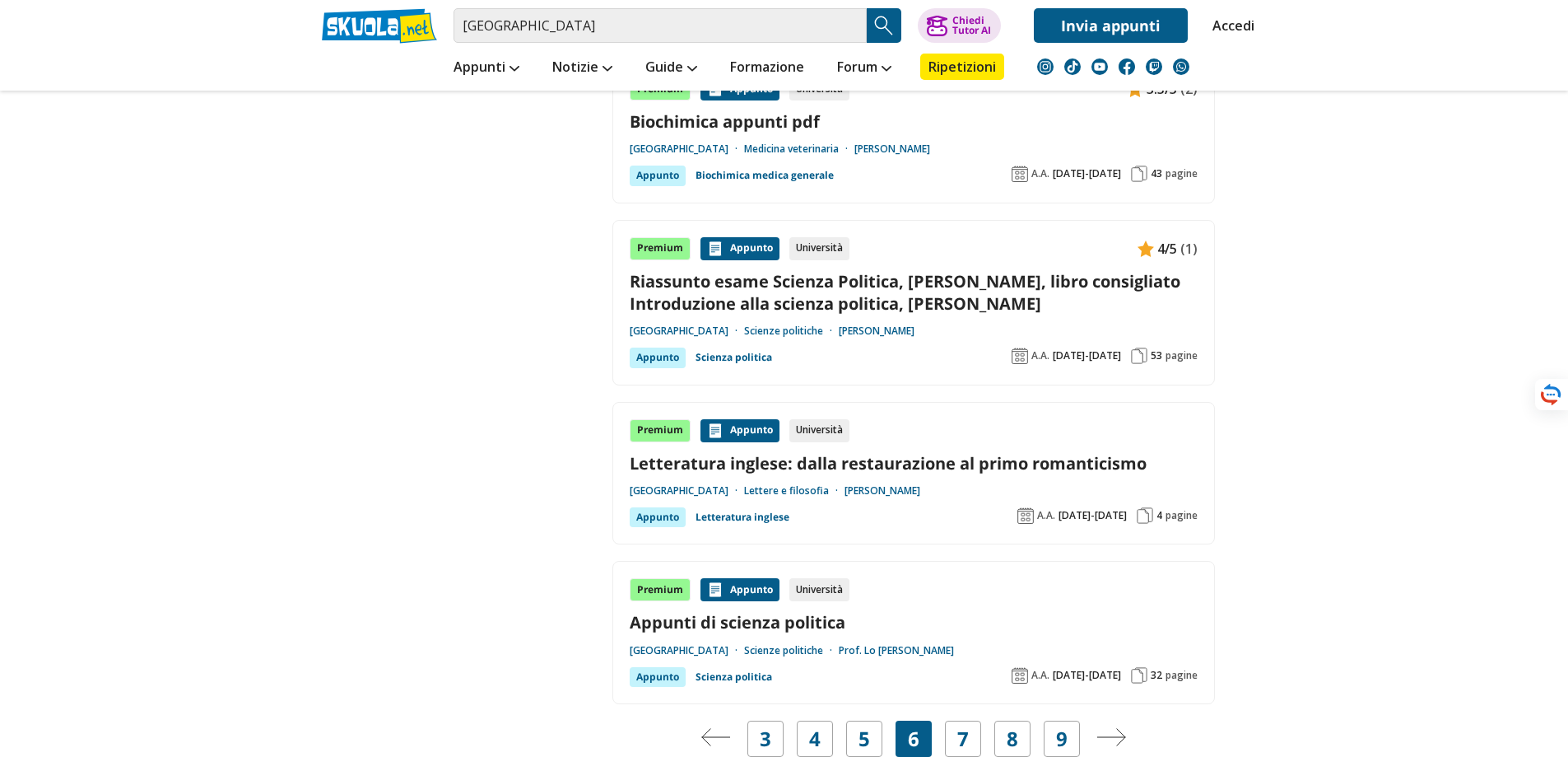
scroll to position [2883, 0]
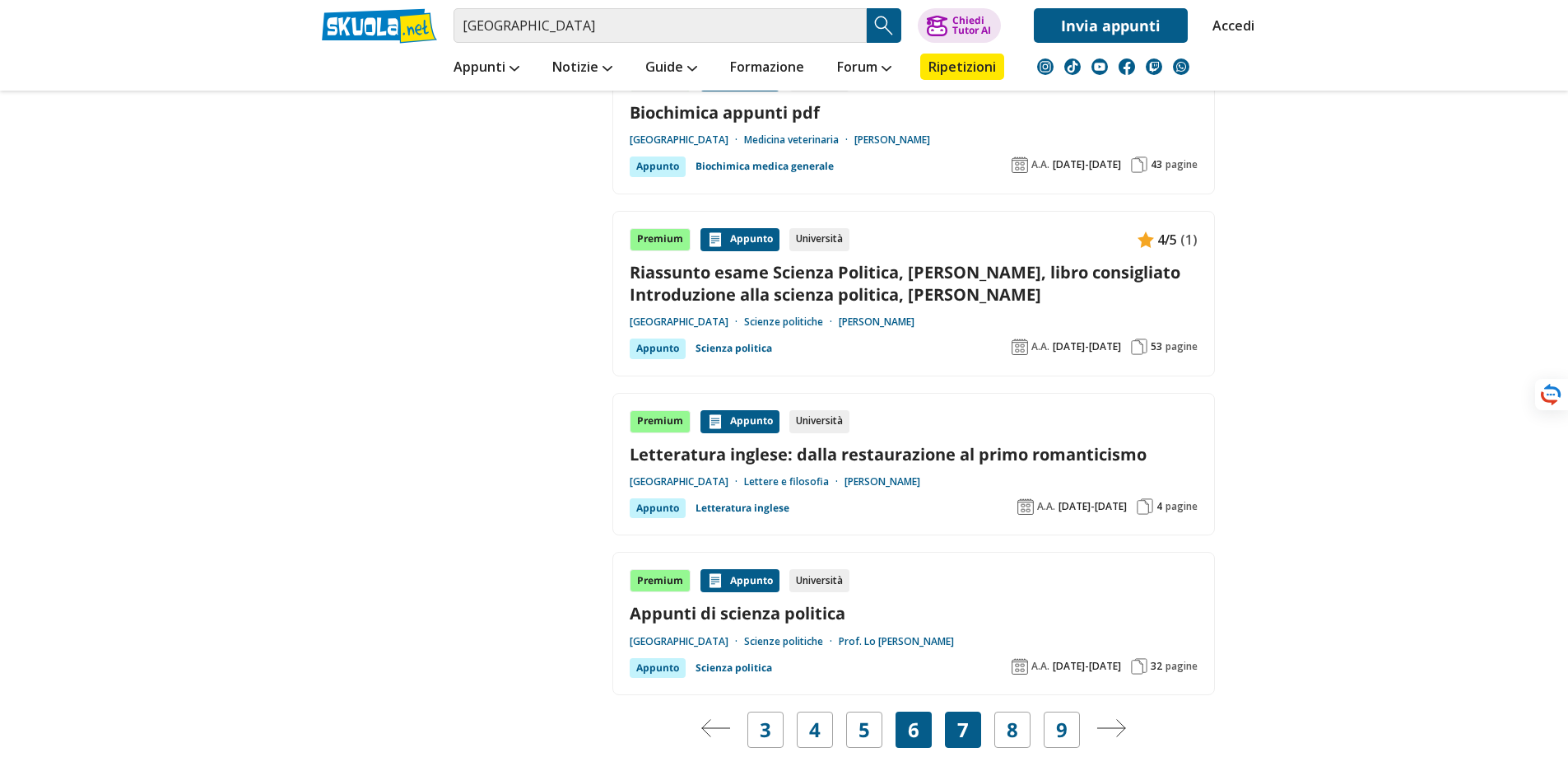
click at [960, 718] on link "7" at bounding box center [963, 730] width 11 height 23
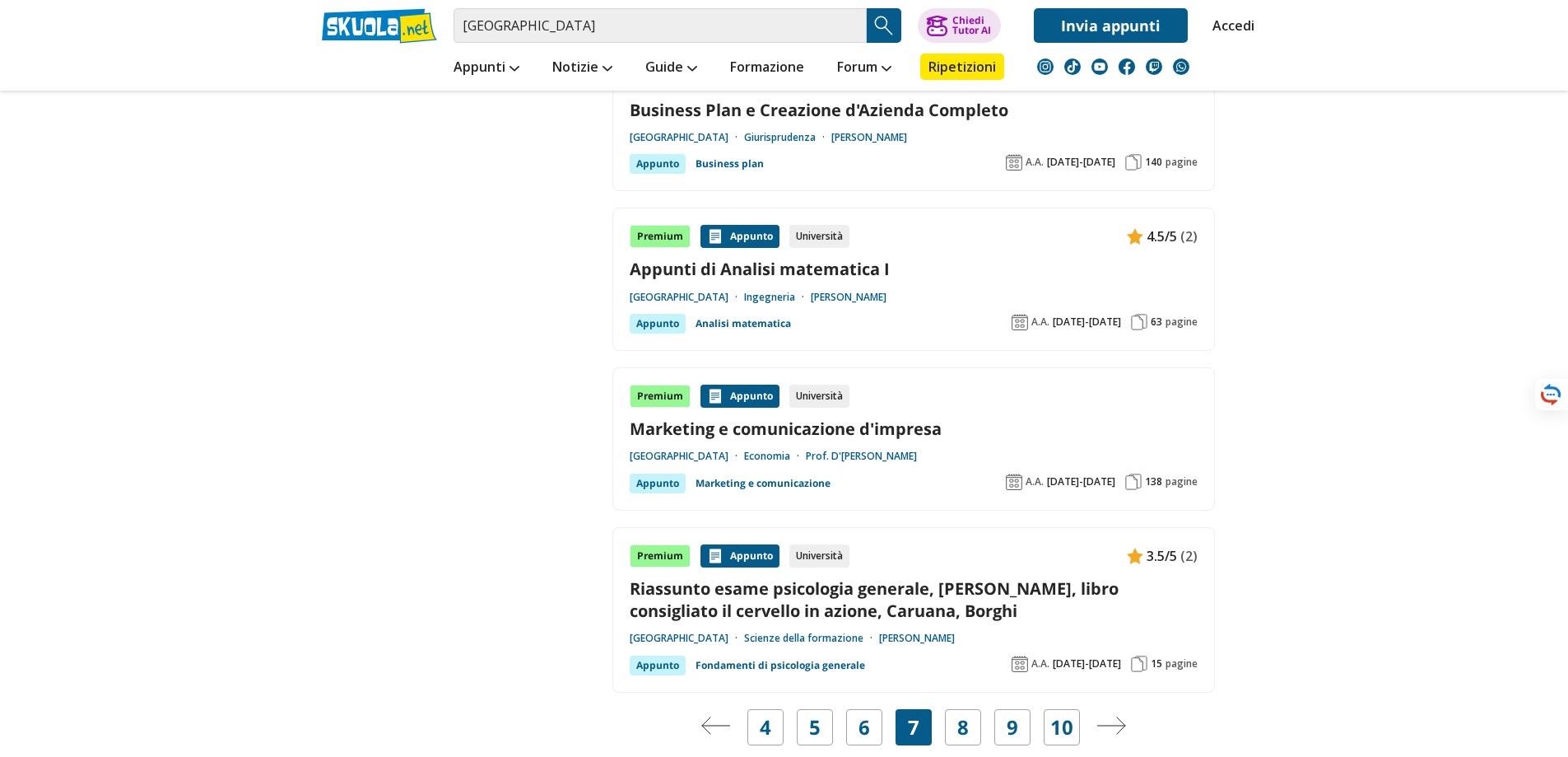
scroll to position [2984, 0]
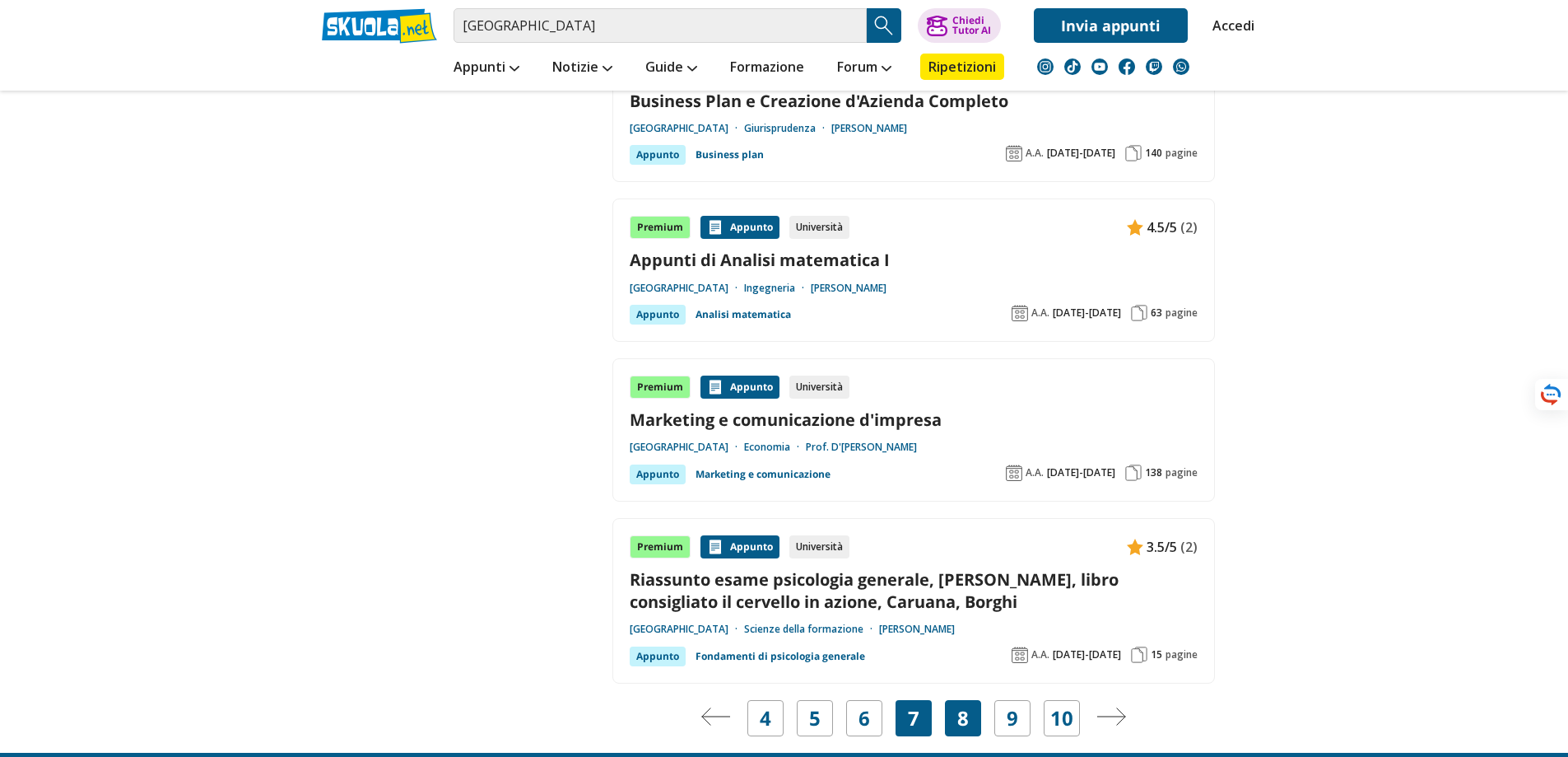
click at [973, 716] on div "8" at bounding box center [963, 718] width 36 height 36
click at [964, 718] on link "8" at bounding box center [963, 718] width 11 height 23
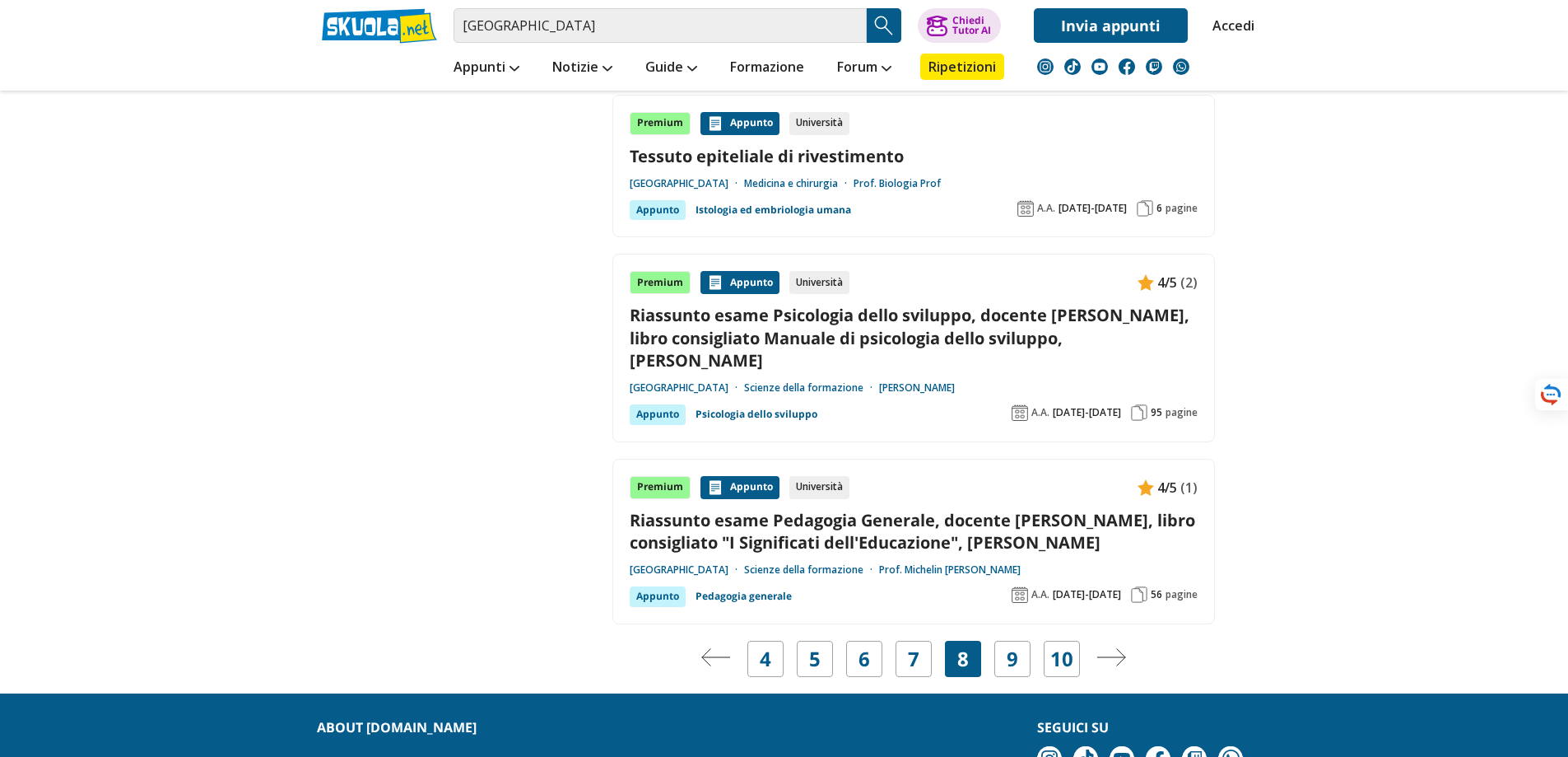
scroll to position [2986, 0]
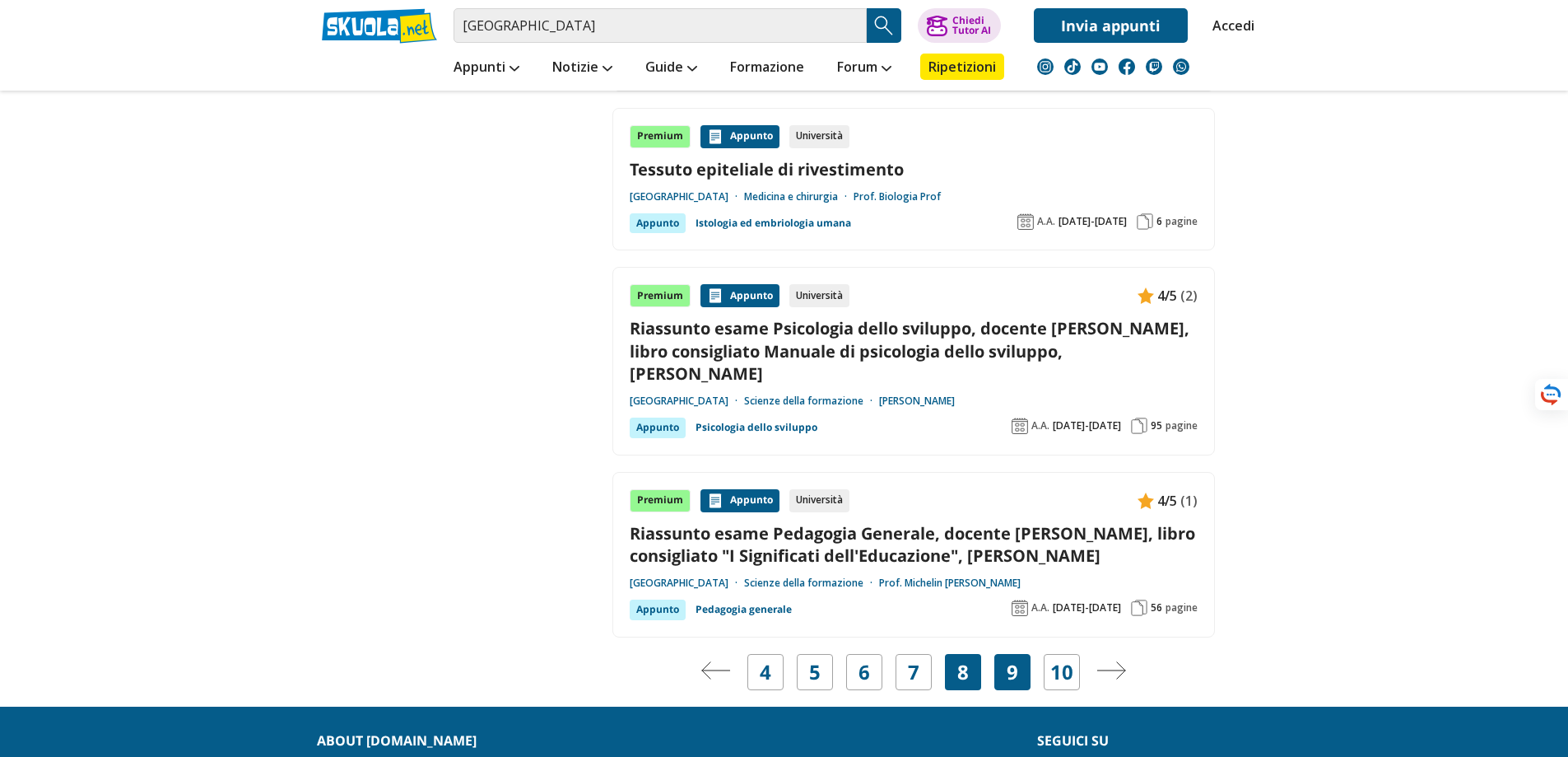
click at [1005, 655] on div "9" at bounding box center [1012, 671] width 36 height 36
click at [971, 656] on div "8" at bounding box center [963, 671] width 36 height 36
click at [1020, 654] on div "9" at bounding box center [1012, 671] width 36 height 36
click at [1011, 661] on link "9" at bounding box center [1012, 672] width 11 height 23
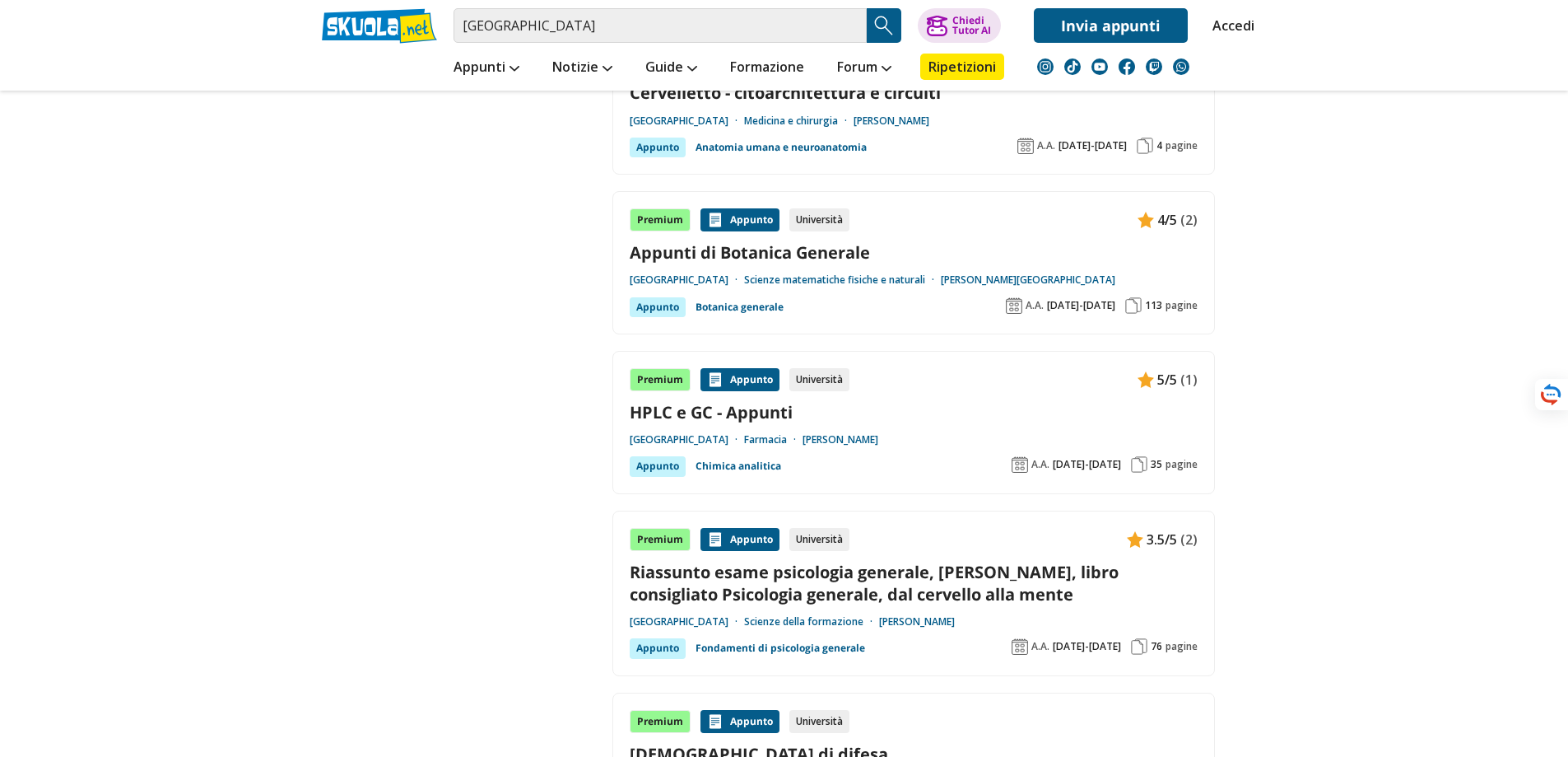
scroll to position [2141, 0]
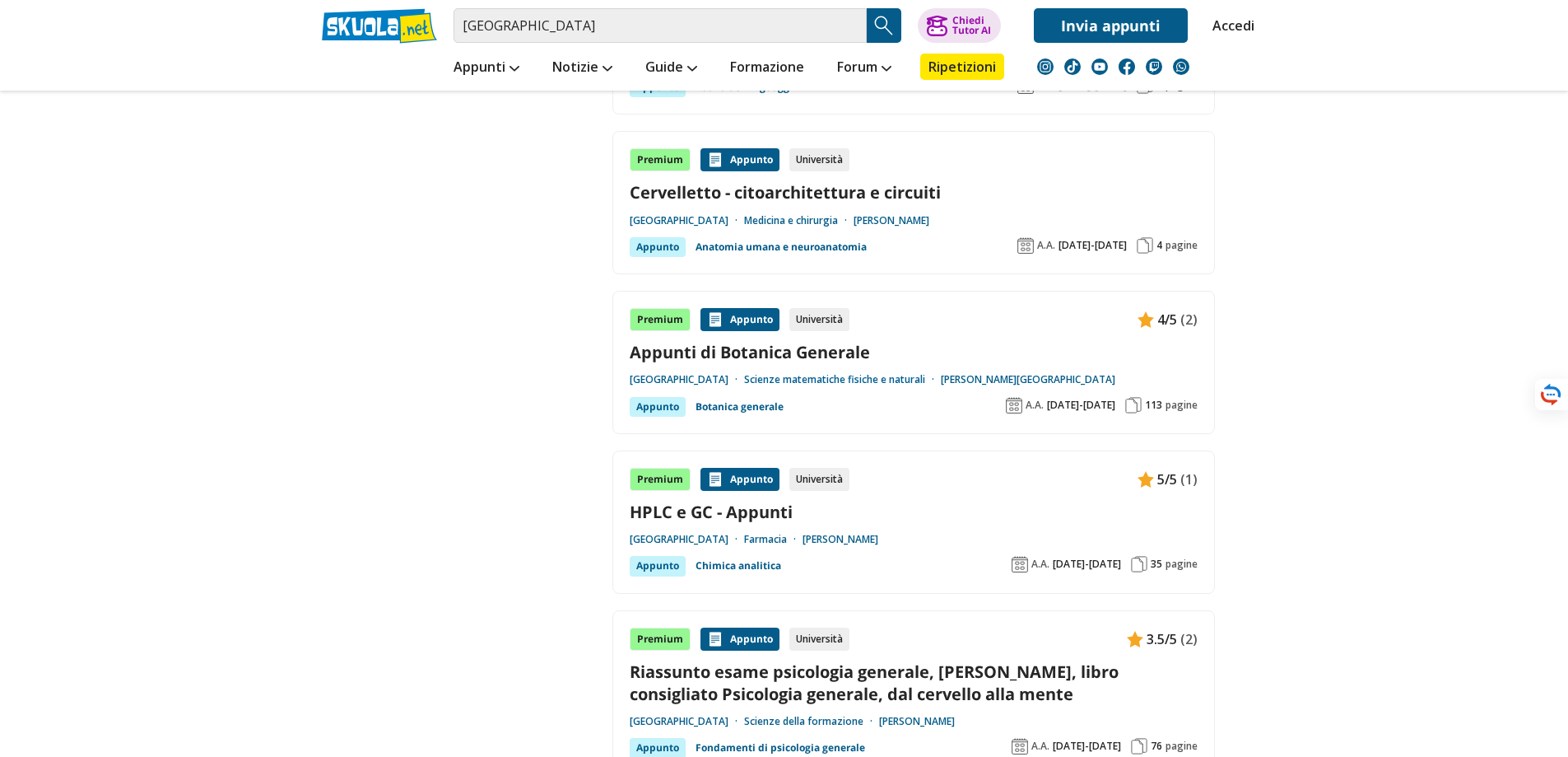
click at [818, 378] on link "Scienze matematiche fisiche e naturali" at bounding box center [842, 379] width 197 height 13
click at [777, 353] on link "Appunti di Botanica Generale" at bounding box center [914, 352] width 568 height 22
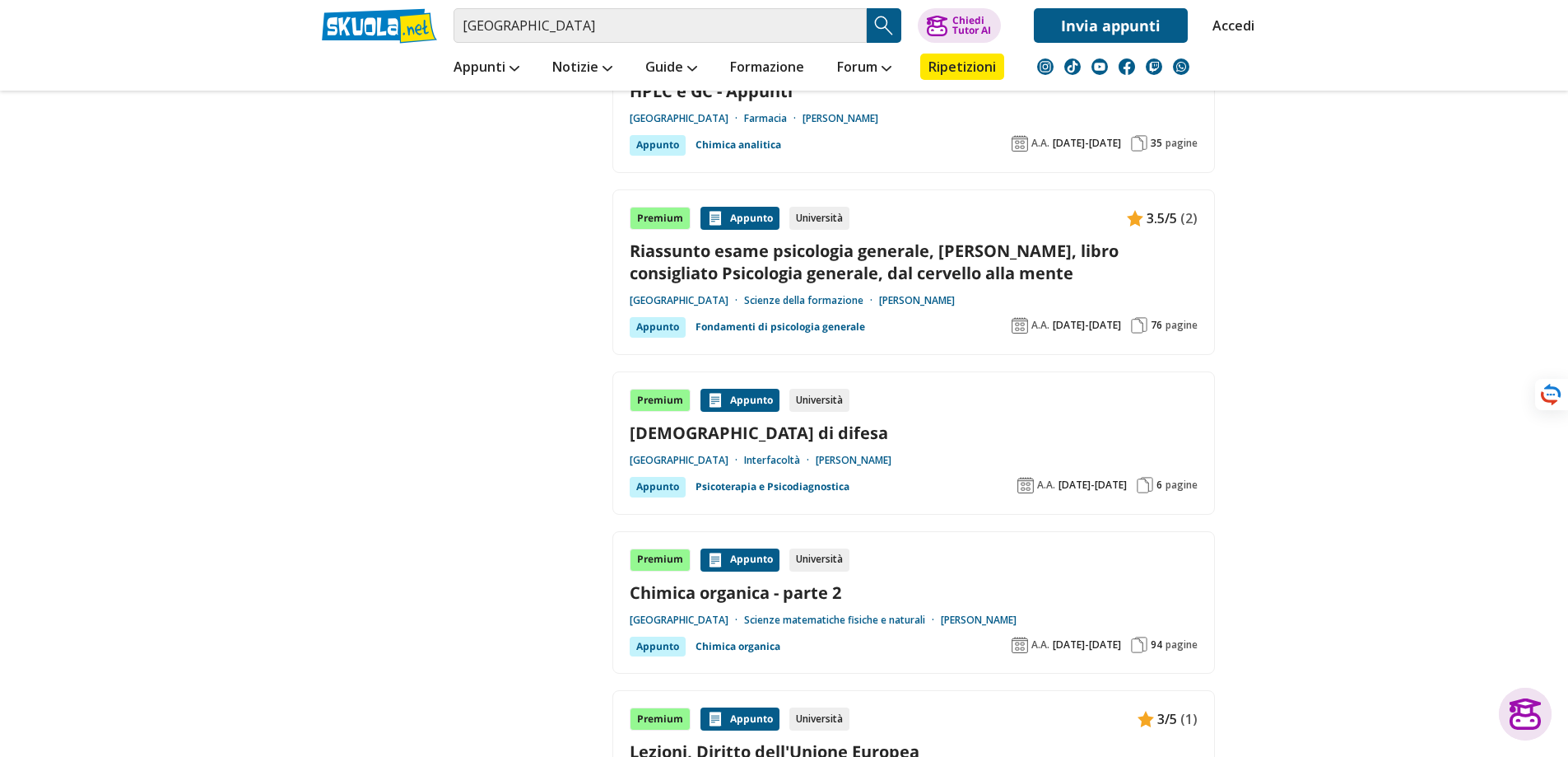
scroll to position [2800, 0]
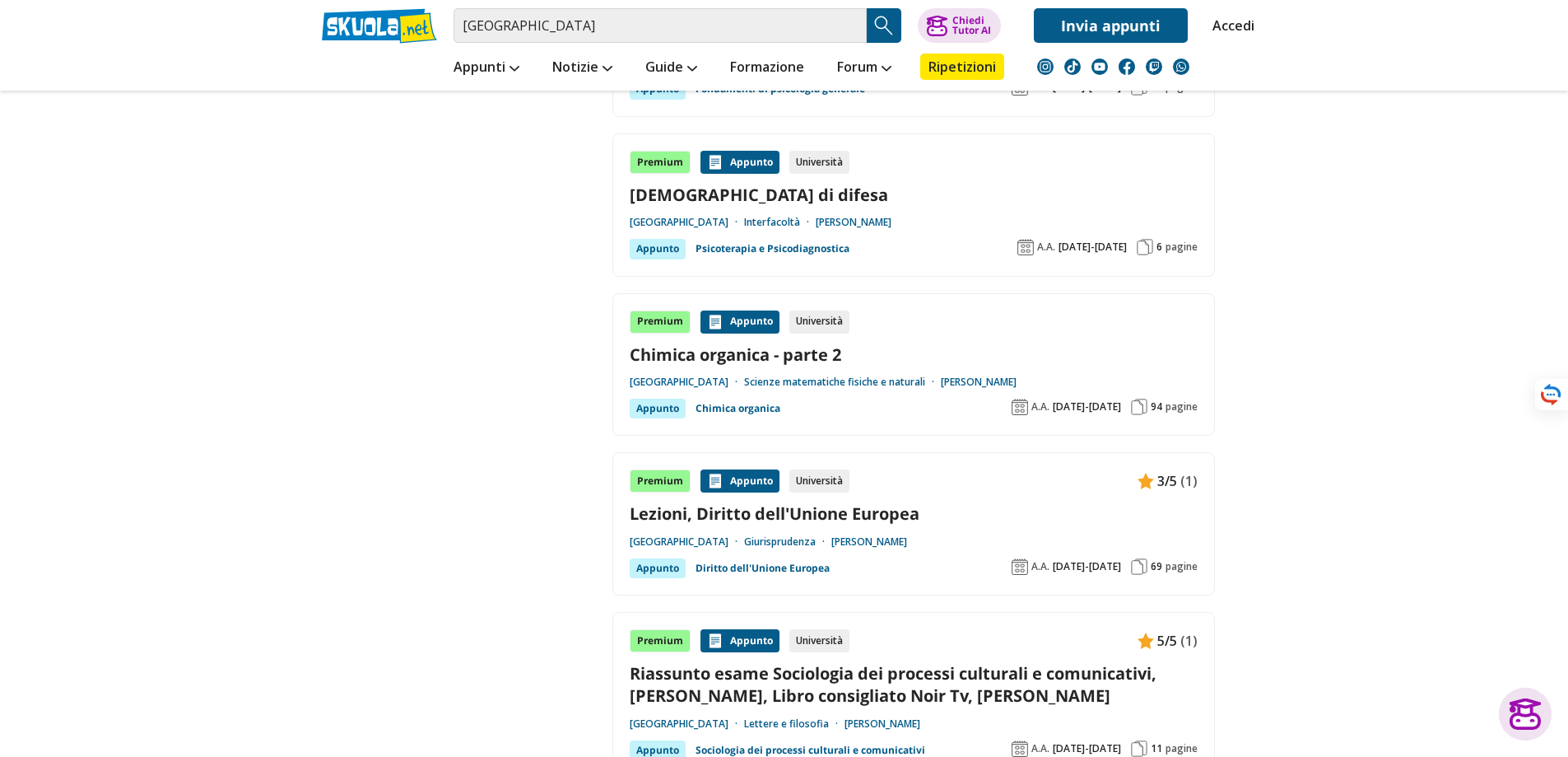
click at [744, 378] on link "[GEOGRAPHIC_DATA]" at bounding box center [687, 382] width 115 height 13
click at [1017, 378] on link "Prof. Bonaccorsi Paola" at bounding box center [979, 382] width 76 height 13
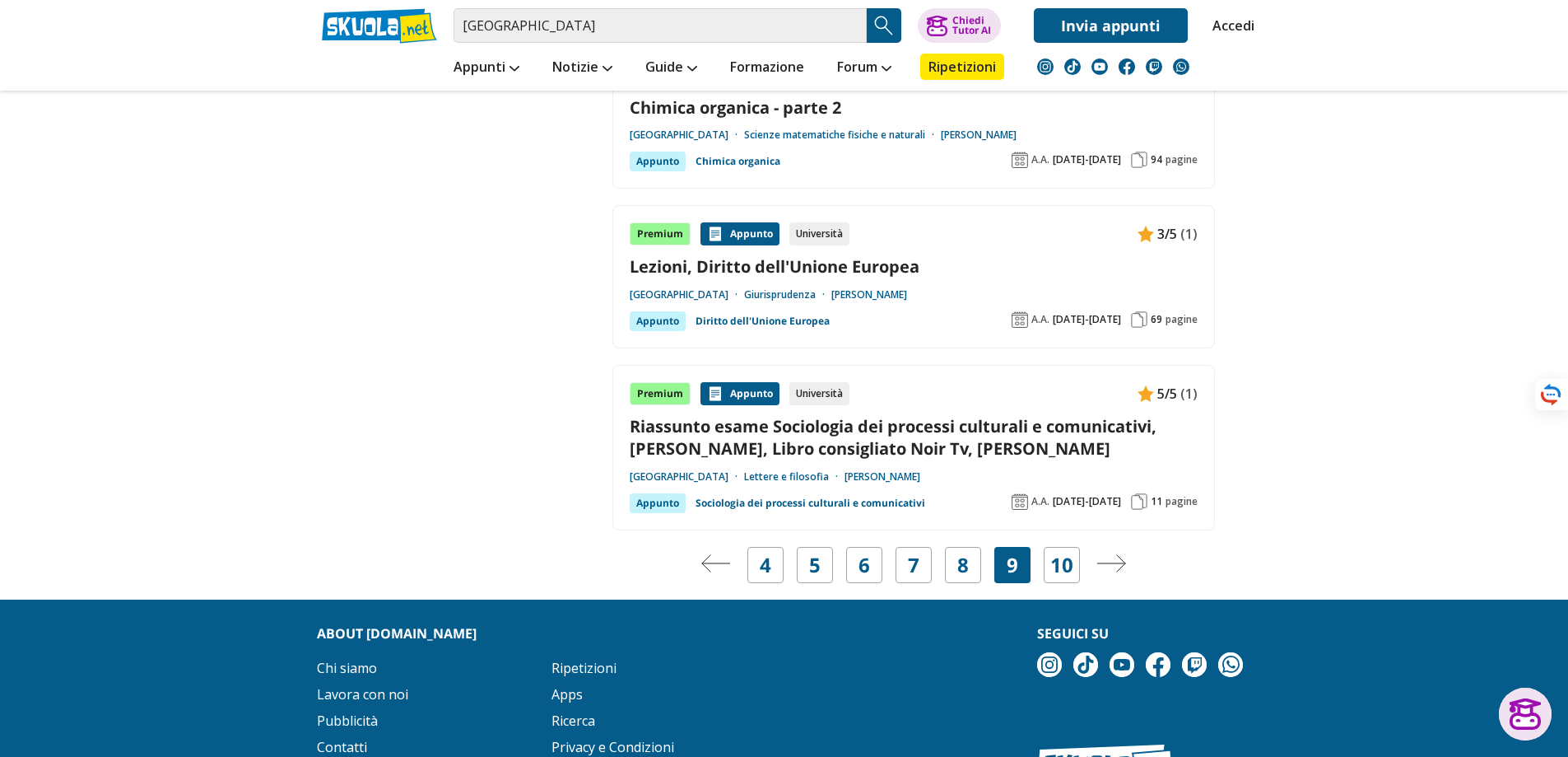
scroll to position [2965, 0]
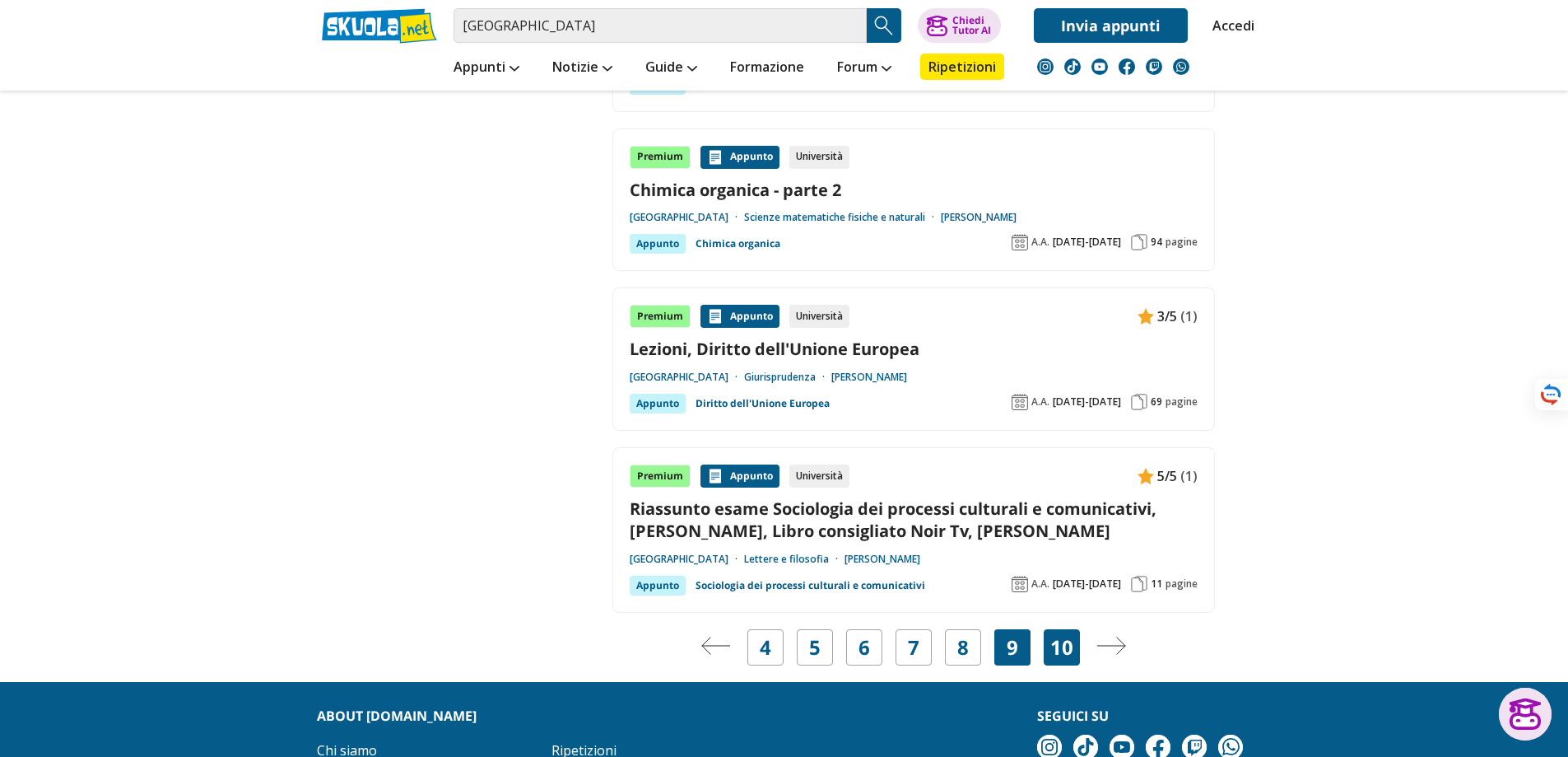
click at [1071, 648] on link "10" at bounding box center [1062, 648] width 23 height 23
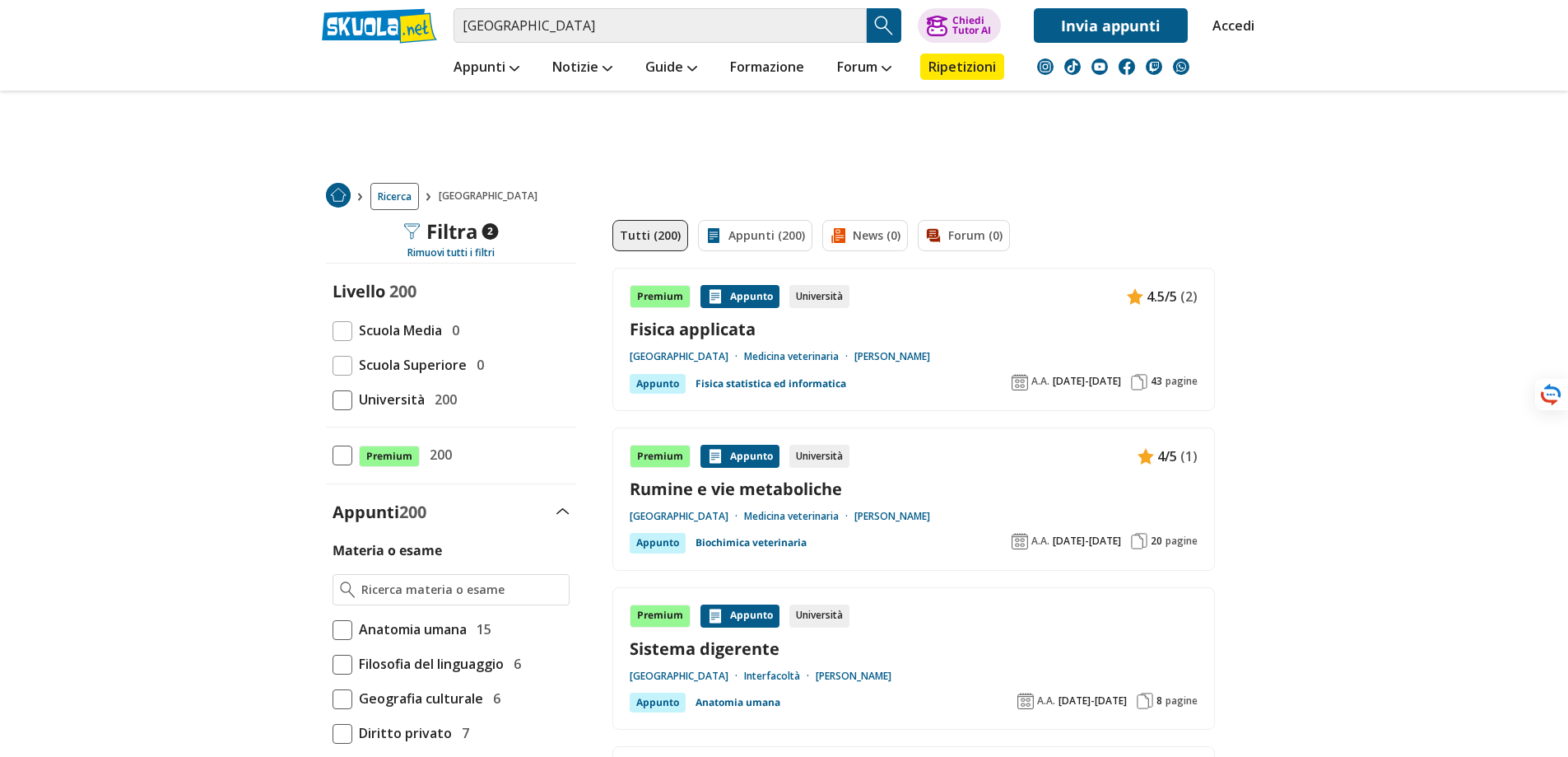
click at [338, 40] on link at bounding box center [379, 26] width 116 height 35
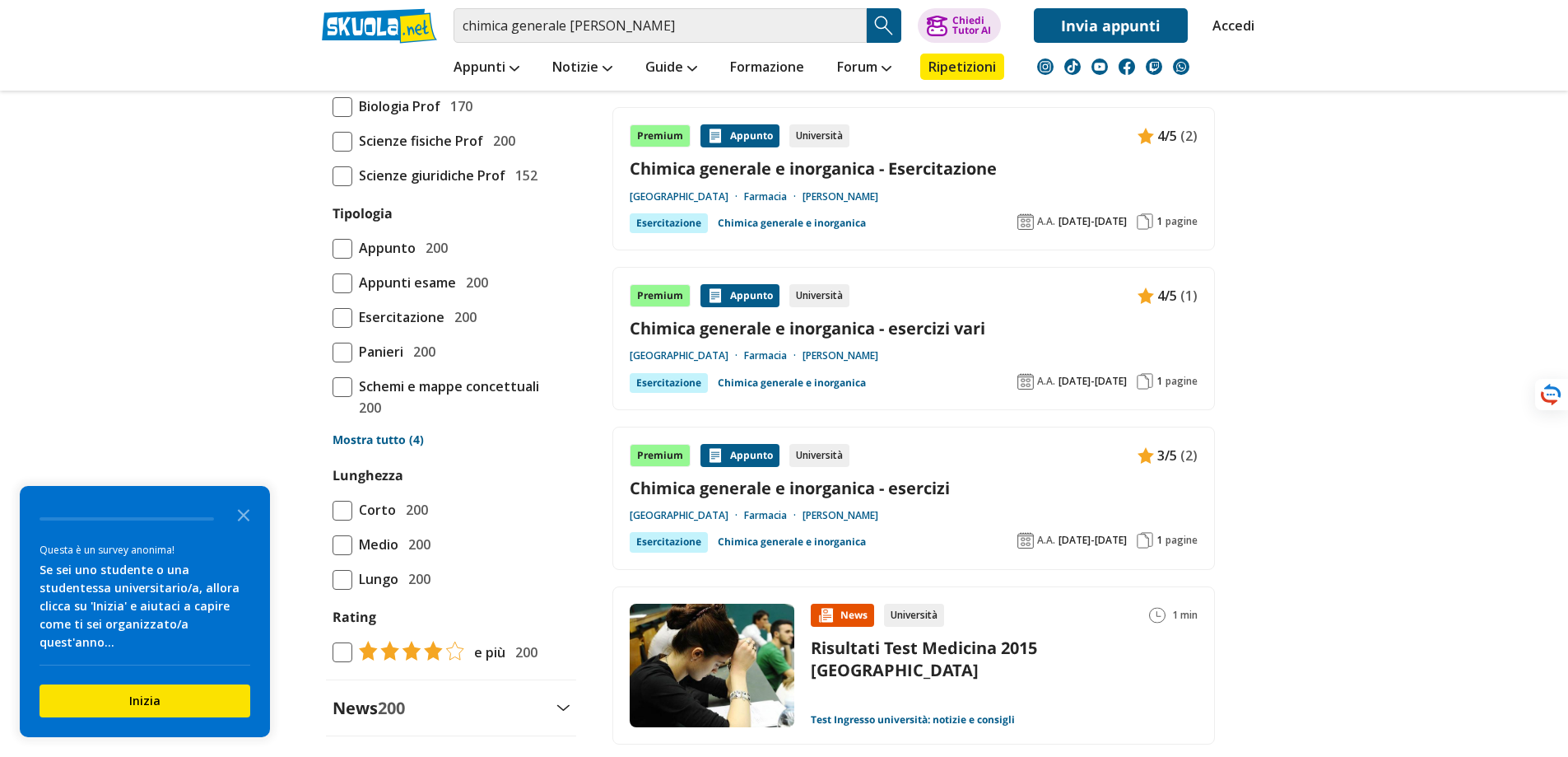
scroll to position [1235, 0]
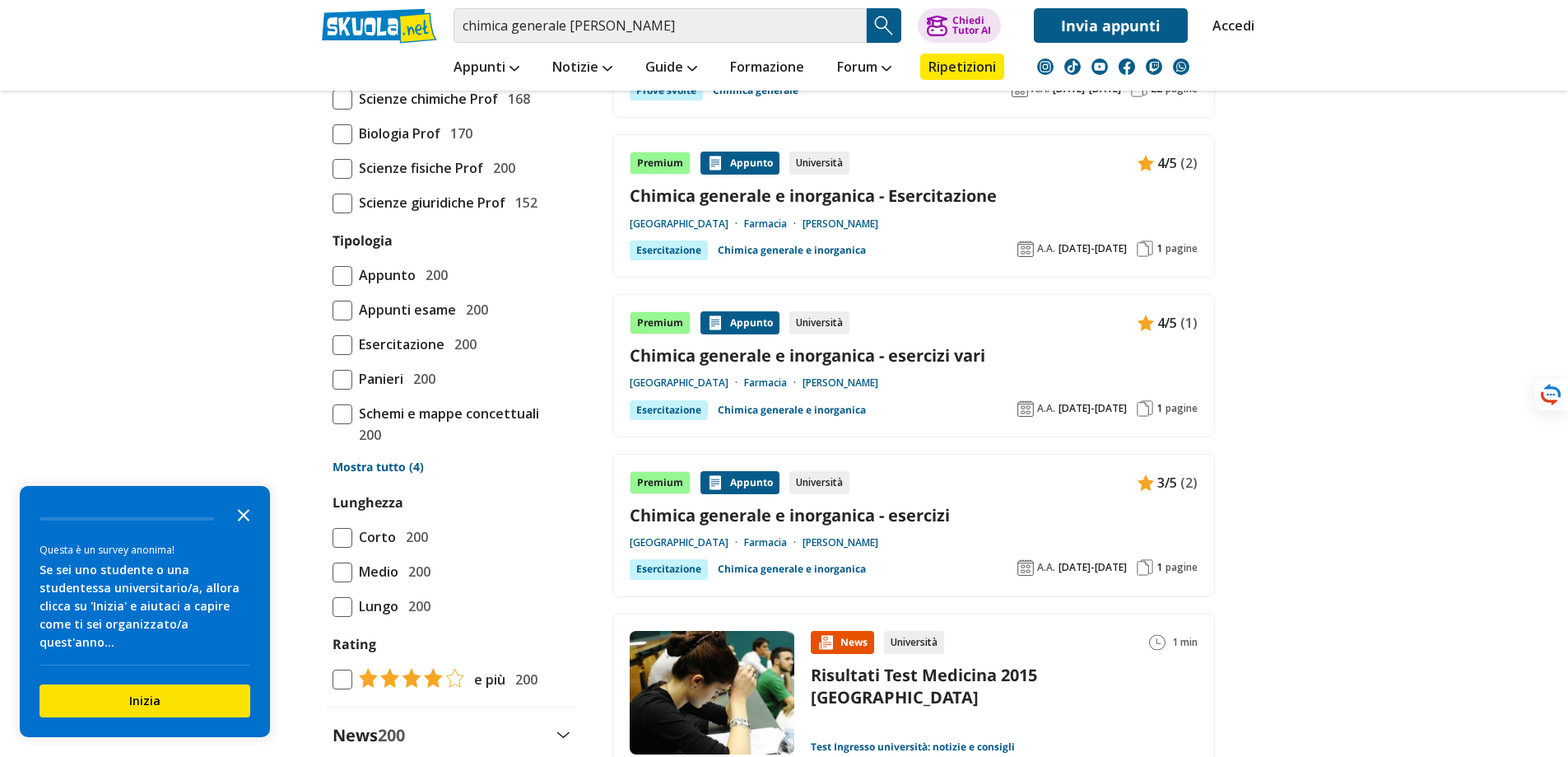
click at [244, 521] on polygon "Close the survey" at bounding box center [244, 515] width 12 height 12
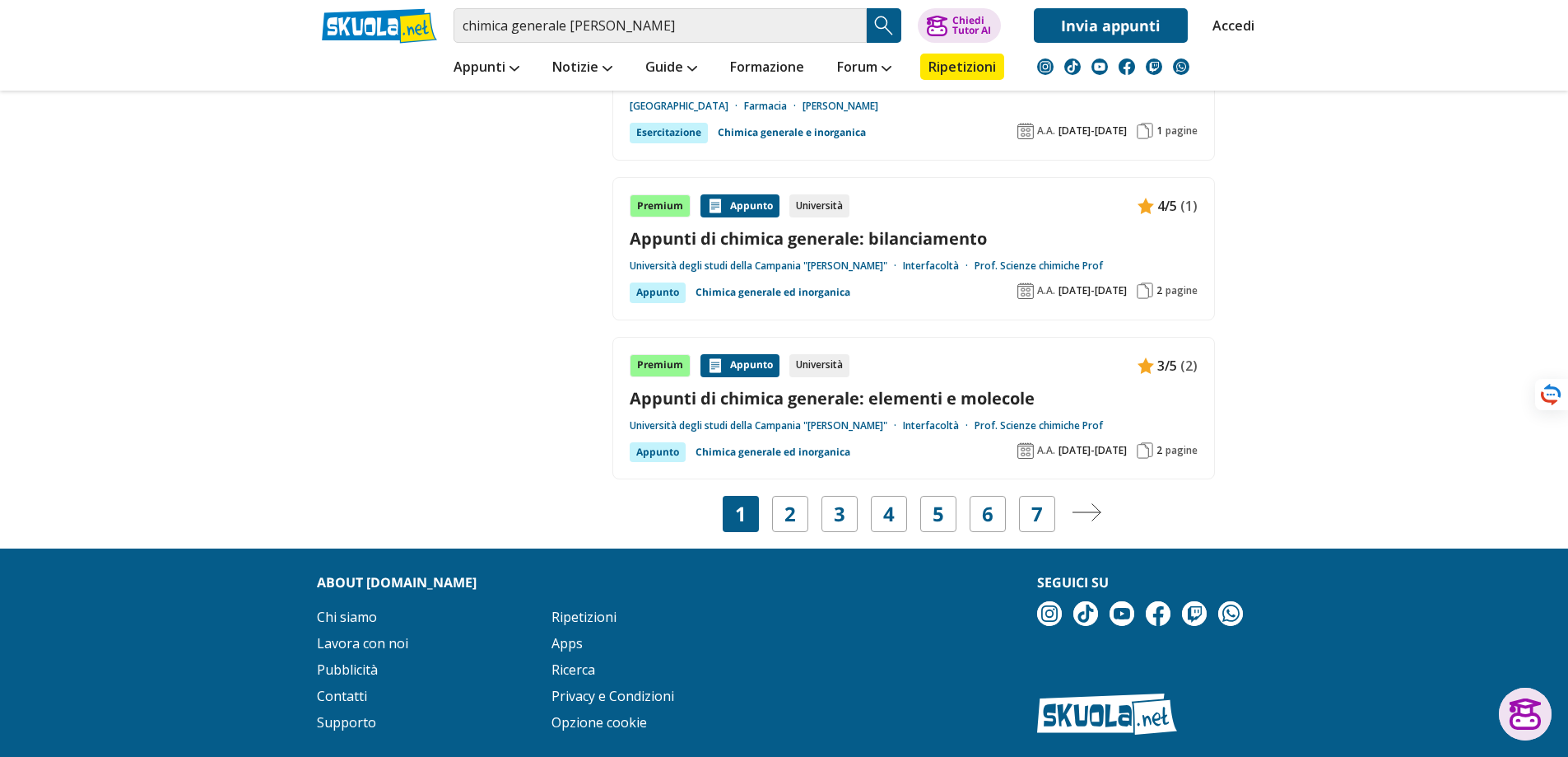
scroll to position [2908, 0]
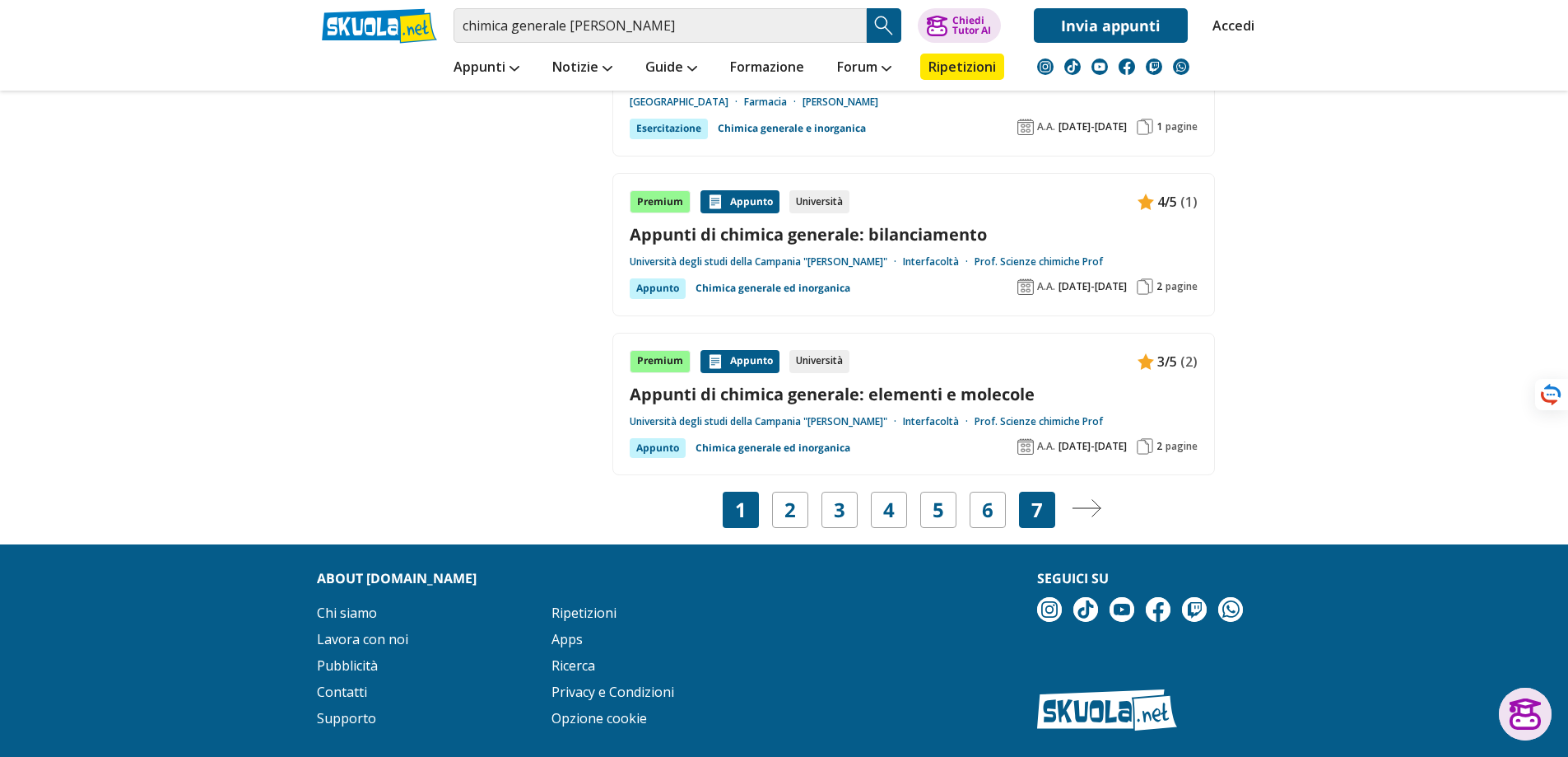
click at [1037, 513] on link "7" at bounding box center [1037, 510] width 11 height 23
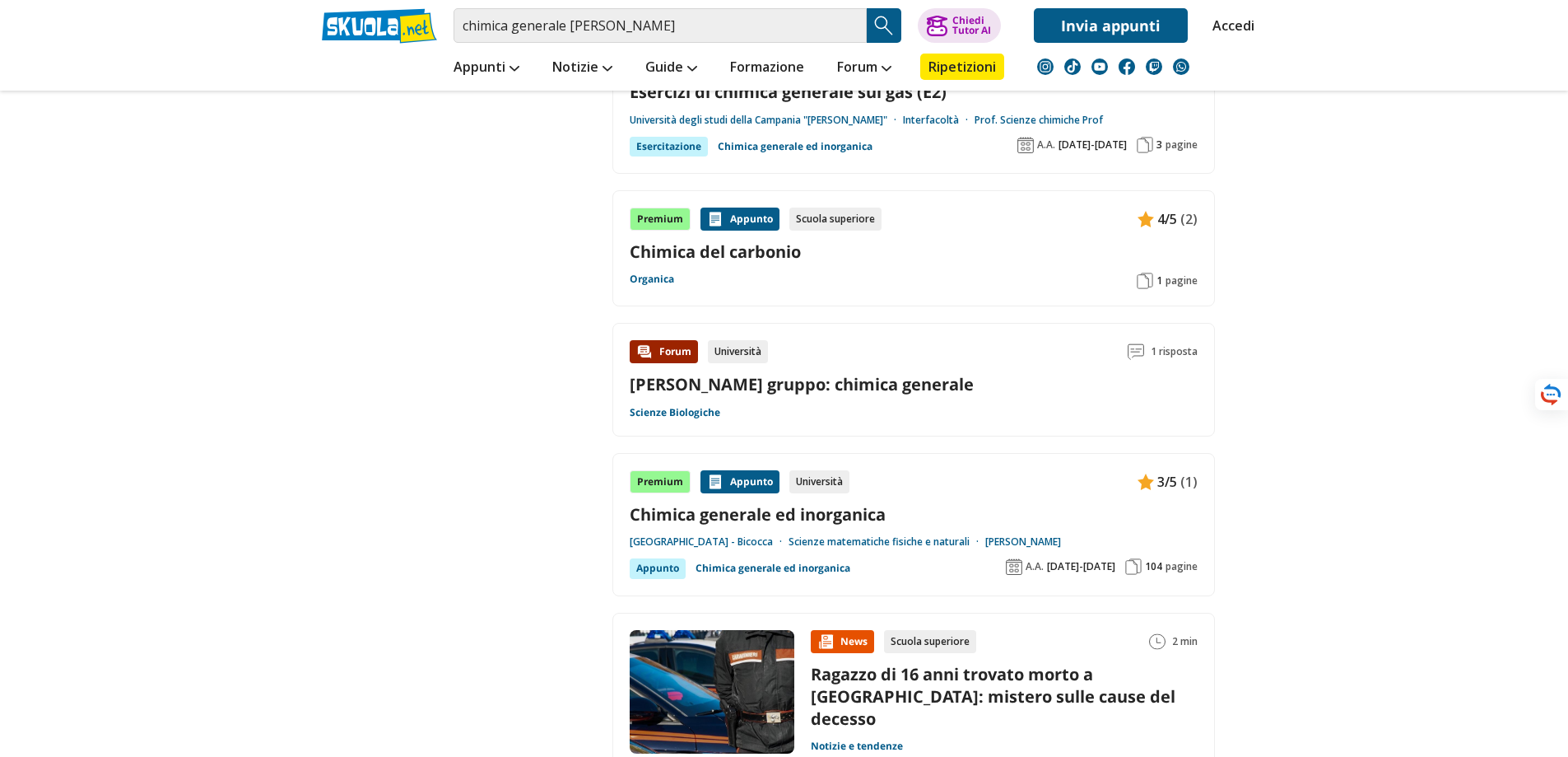
scroll to position [1977, 0]
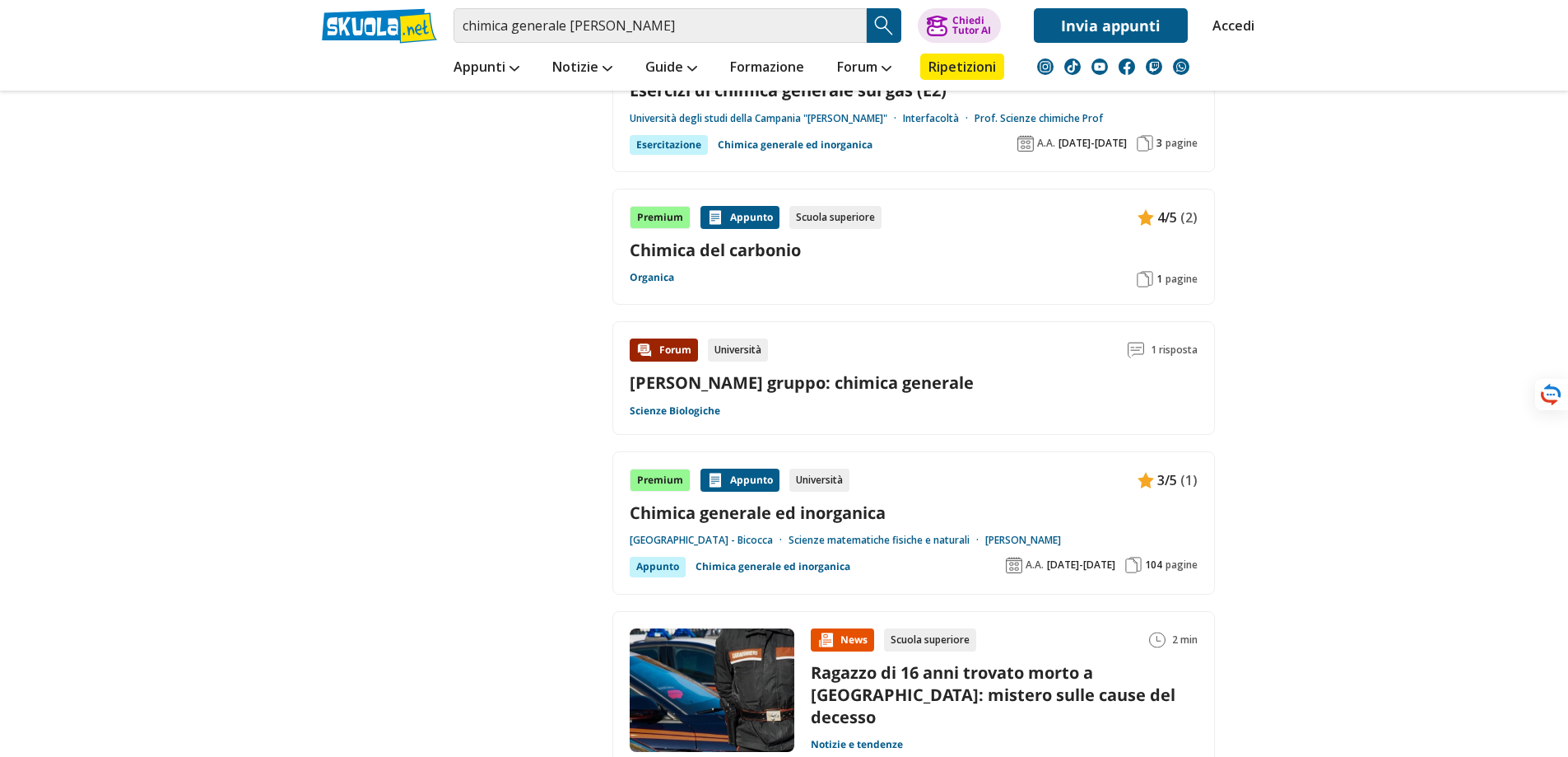
click at [660, 557] on div "Appunto" at bounding box center [657, 566] width 56 height 19
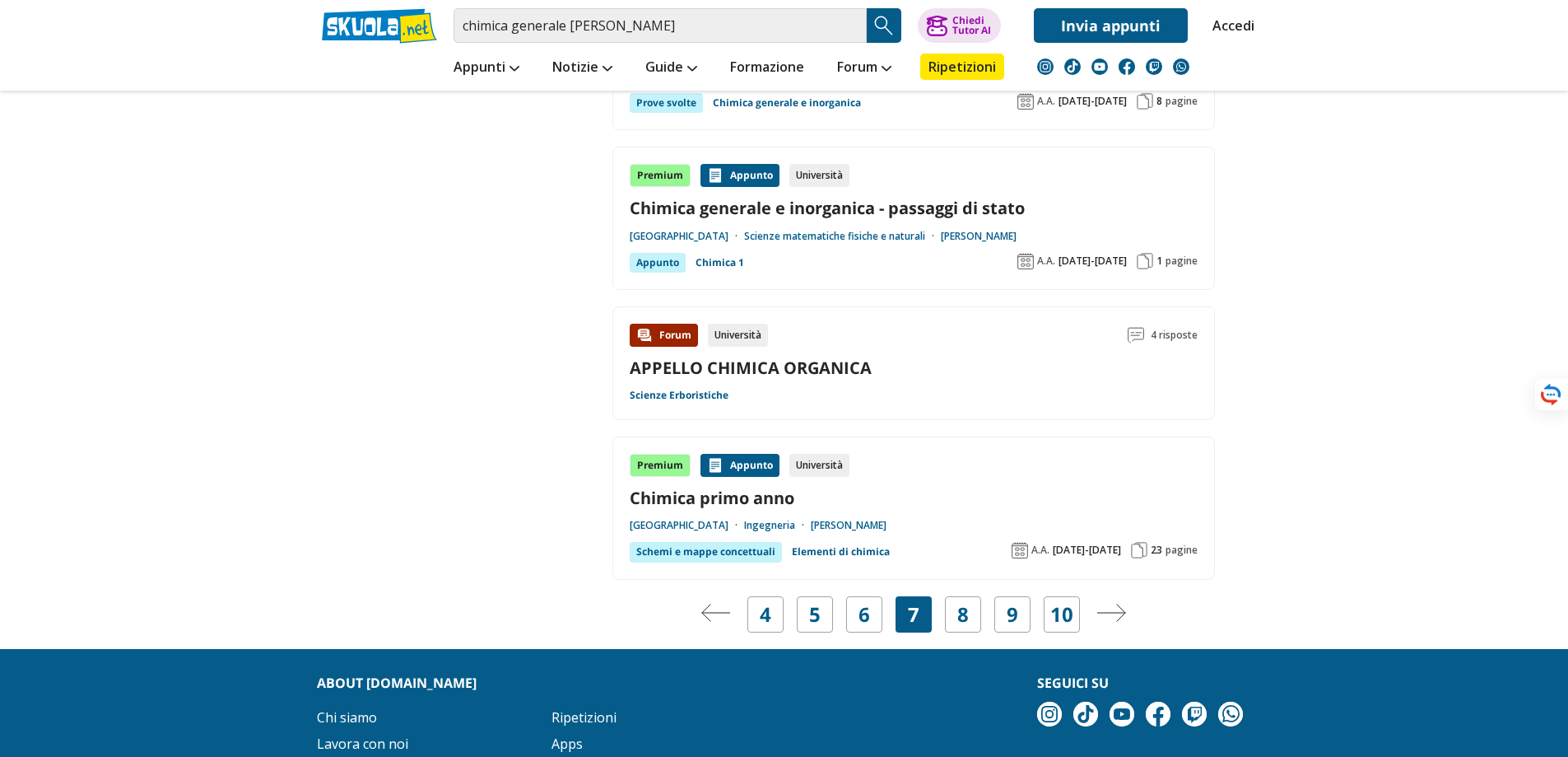
scroll to position [2945, 0]
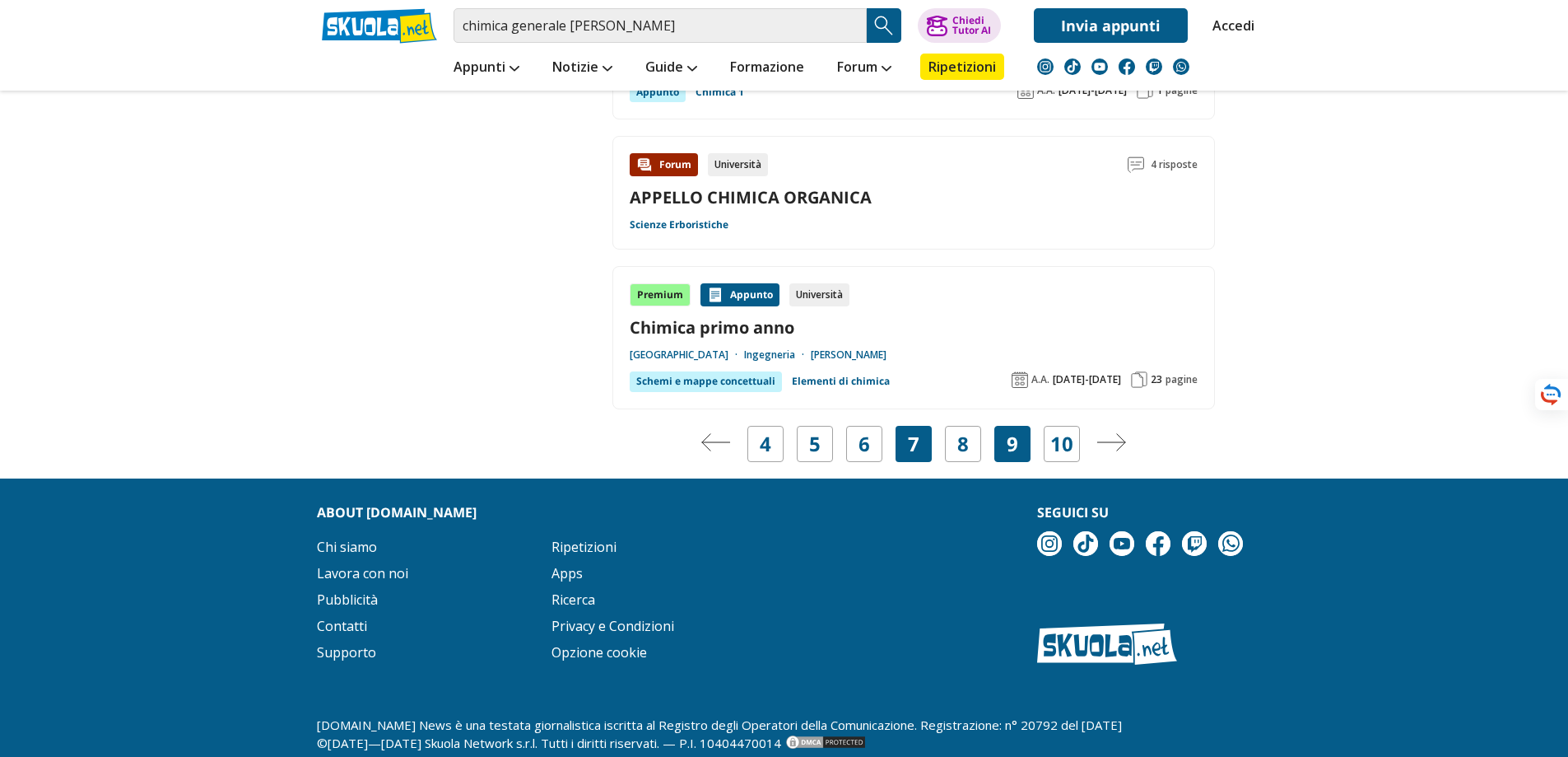
click at [1015, 432] on link "9" at bounding box center [1012, 444] width 11 height 23
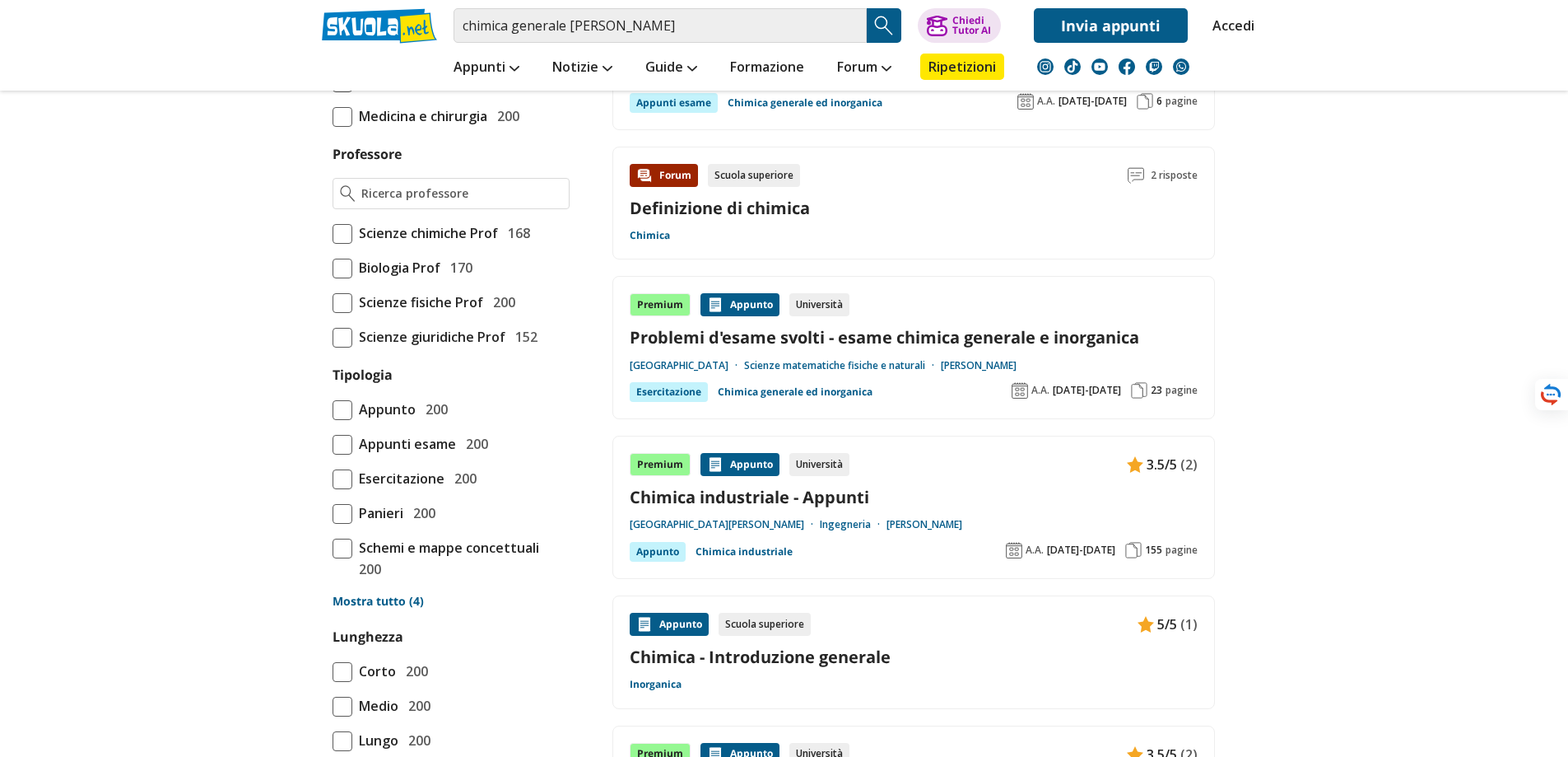
scroll to position [1400, 0]
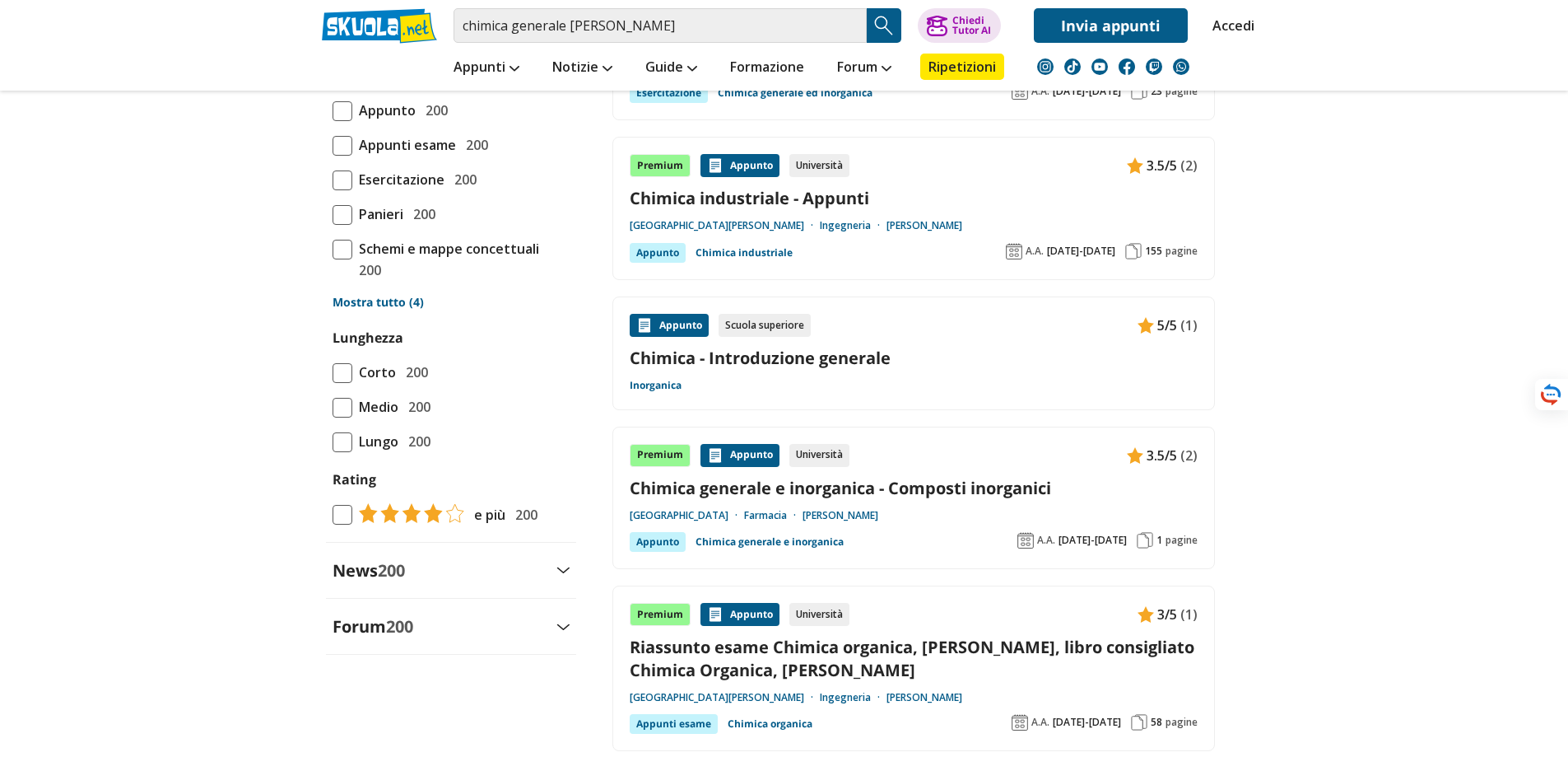
click at [671, 254] on div "Appunto" at bounding box center [657, 252] width 56 height 19
